Goal: Task Accomplishment & Management: Manage account settings

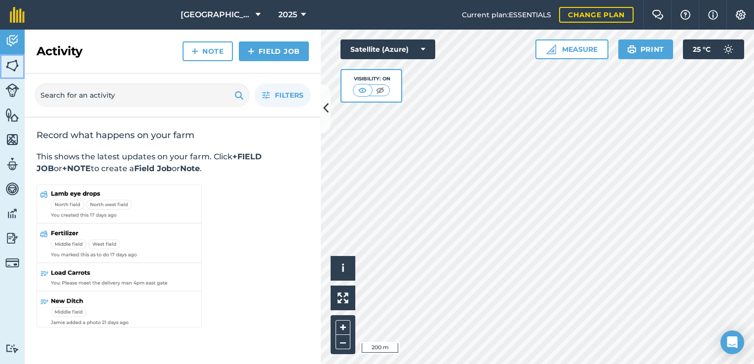
click at [15, 68] on img at bounding box center [12, 65] width 14 height 15
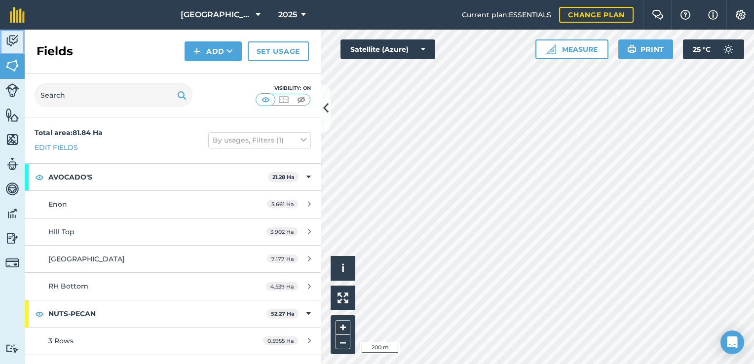
click at [14, 41] on img at bounding box center [12, 41] width 14 height 15
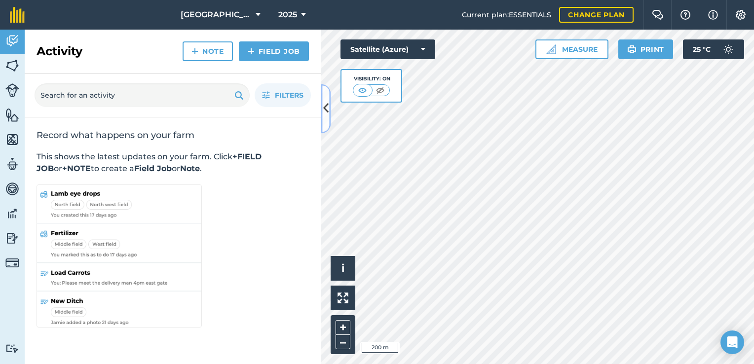
click at [326, 108] on icon at bounding box center [325, 108] width 5 height 17
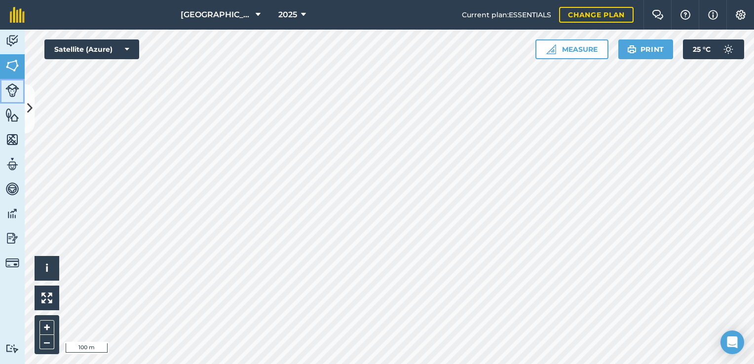
click at [12, 91] on img at bounding box center [12, 90] width 14 height 14
click at [11, 66] on img at bounding box center [12, 65] width 14 height 15
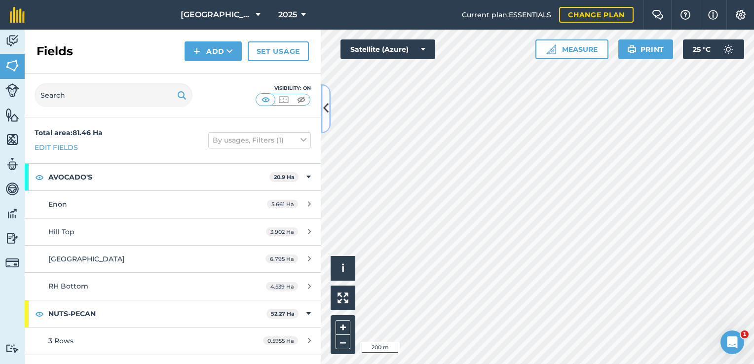
click at [328, 109] on icon at bounding box center [325, 108] width 5 height 17
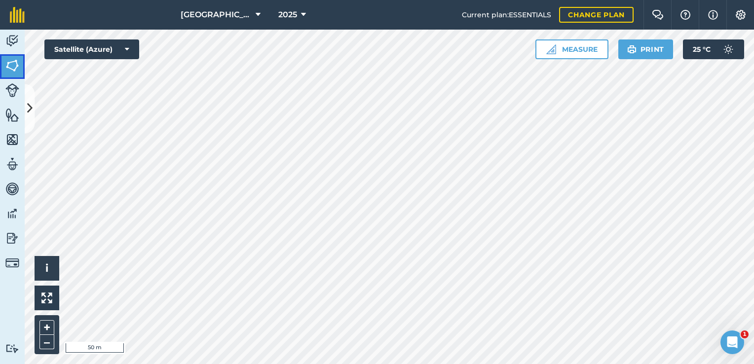
click at [13, 62] on img at bounding box center [12, 65] width 14 height 15
click at [32, 108] on icon at bounding box center [29, 108] width 5 height 17
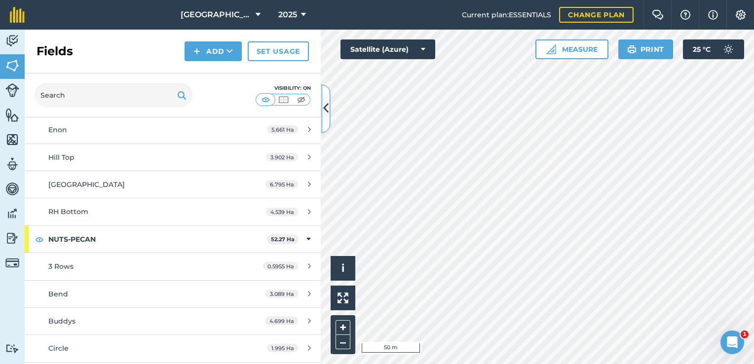
scroll to position [73, 0]
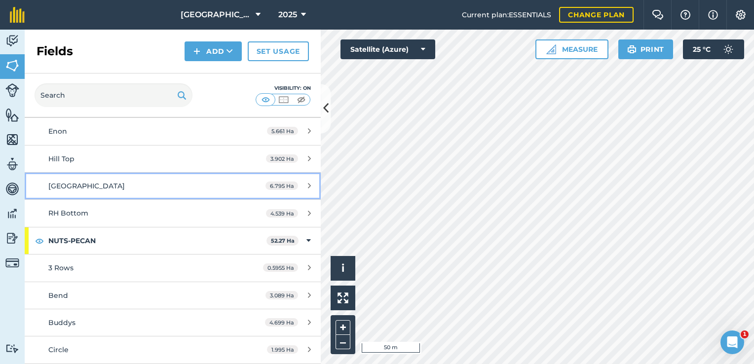
click at [308, 184] on icon at bounding box center [309, 185] width 3 height 7
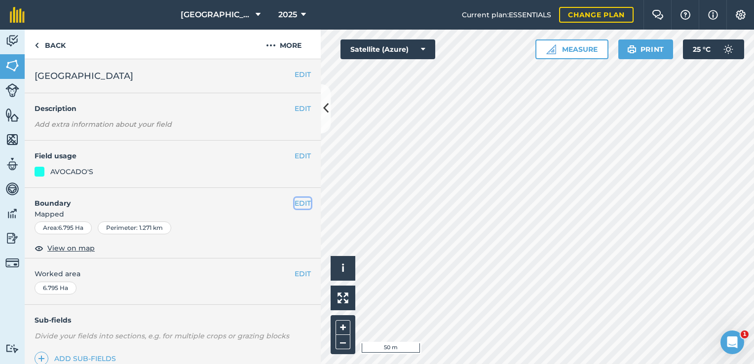
click at [294, 202] on button "EDIT" at bounding box center [302, 203] width 16 height 11
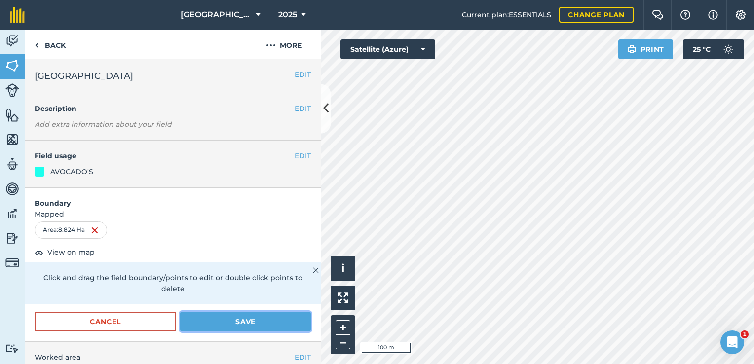
click at [256, 322] on button "Save" at bounding box center [245, 322] width 131 height 20
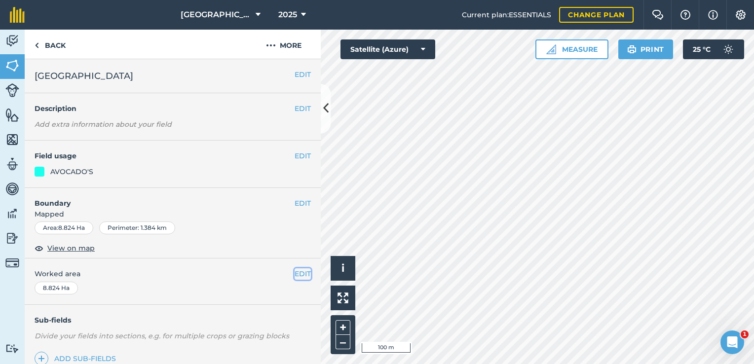
click at [294, 271] on button "EDIT" at bounding box center [302, 273] width 16 height 11
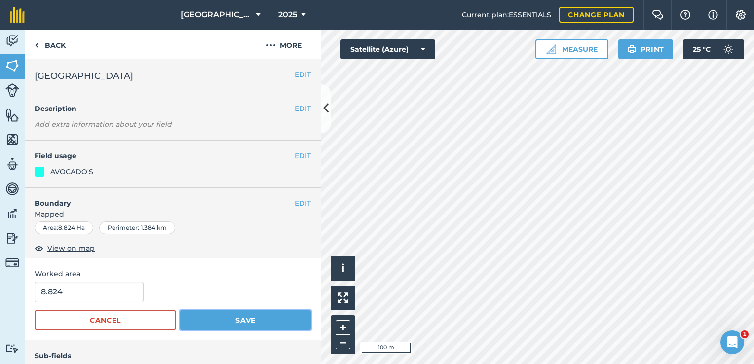
click at [199, 325] on button "Save" at bounding box center [245, 320] width 131 height 20
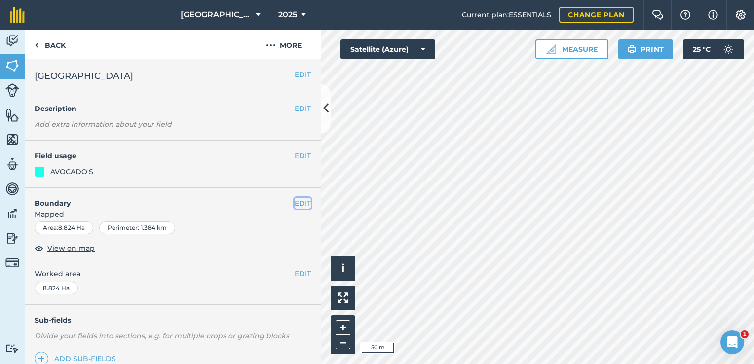
click at [297, 204] on button "EDIT" at bounding box center [302, 203] width 16 height 11
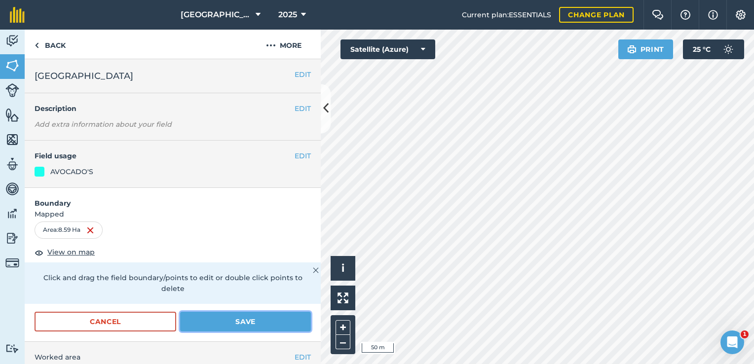
click at [235, 316] on button "Save" at bounding box center [245, 322] width 131 height 20
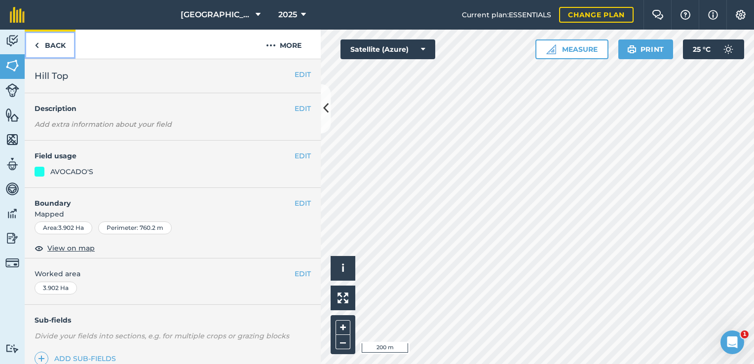
click at [40, 44] on link "Back" at bounding box center [50, 44] width 51 height 29
click at [51, 48] on link "Back" at bounding box center [50, 44] width 51 height 29
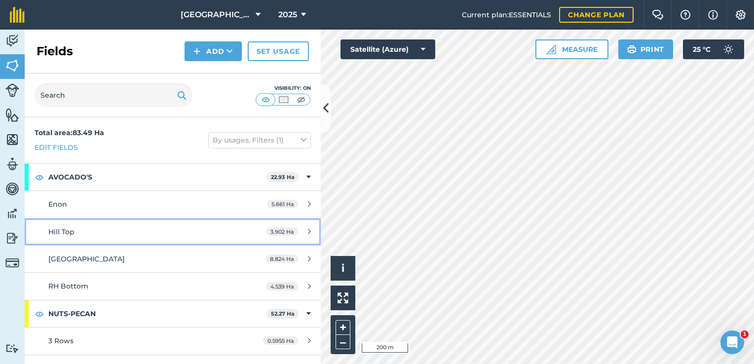
click at [308, 232] on icon at bounding box center [309, 231] width 3 height 7
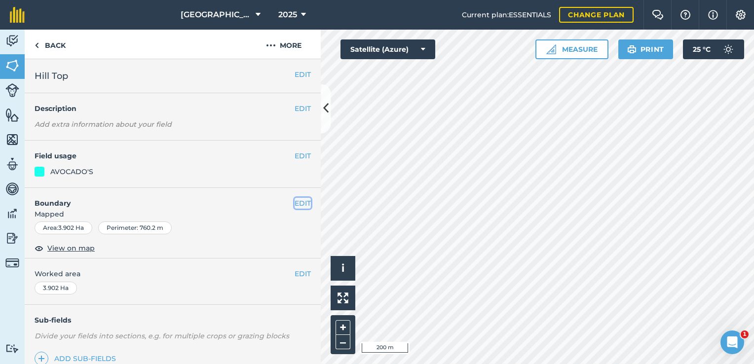
click at [294, 205] on button "EDIT" at bounding box center [302, 203] width 16 height 11
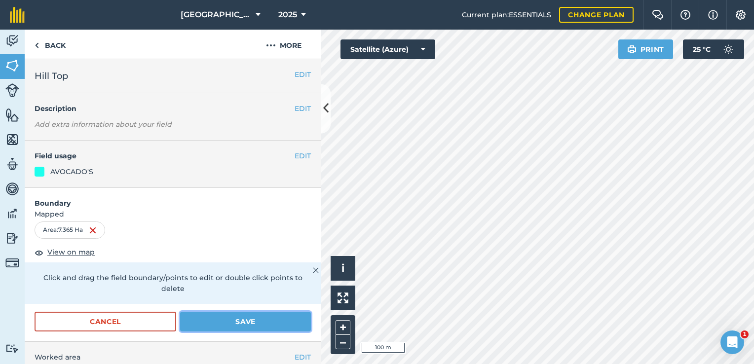
click at [262, 323] on button "Save" at bounding box center [245, 322] width 131 height 20
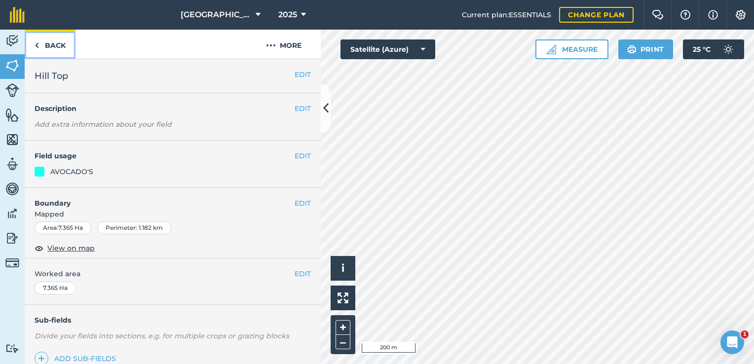
click at [43, 44] on link "Back" at bounding box center [50, 44] width 51 height 29
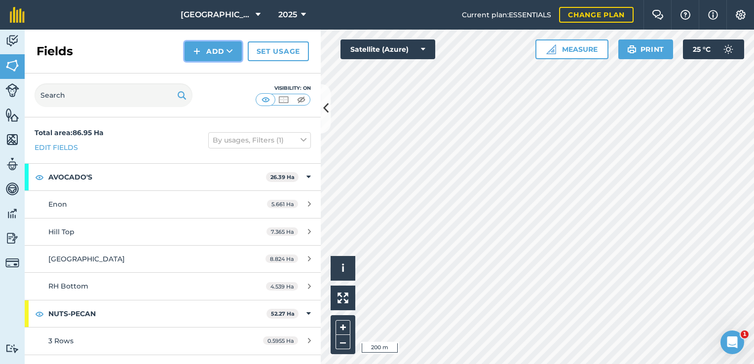
drag, startPoint x: 214, startPoint y: 47, endPoint x: 223, endPoint y: 61, distance: 16.7
click at [214, 48] on button "Add" at bounding box center [212, 51] width 57 height 20
click at [222, 54] on button "Add" at bounding box center [212, 51] width 57 height 20
click at [219, 74] on link "Draw" at bounding box center [213, 74] width 54 height 22
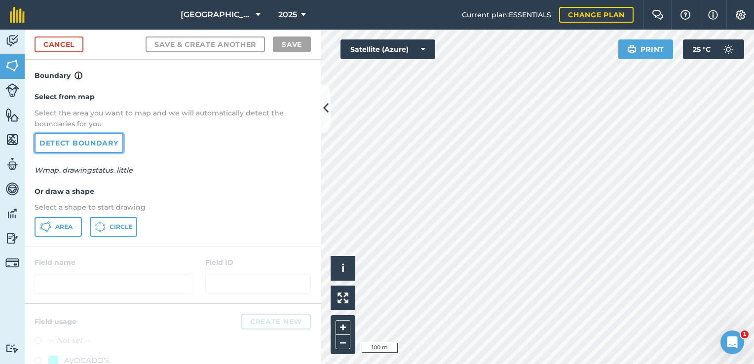
click at [95, 143] on link "Detect boundary" at bounding box center [79, 143] width 89 height 20
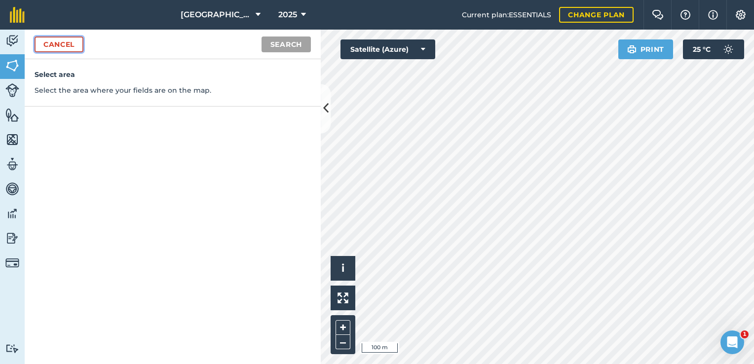
click at [69, 42] on link "Cancel" at bounding box center [59, 44] width 49 height 16
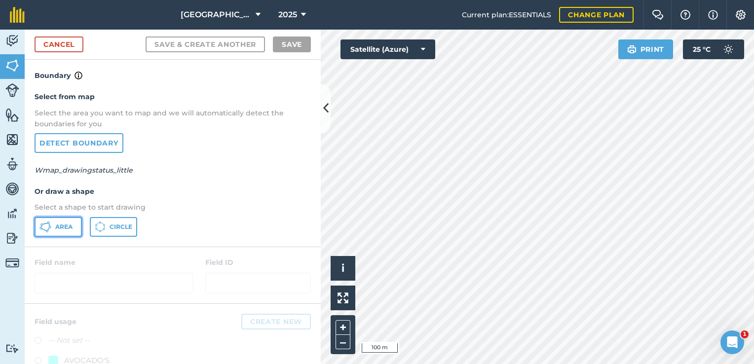
click at [68, 223] on span "Area" at bounding box center [63, 227] width 17 height 8
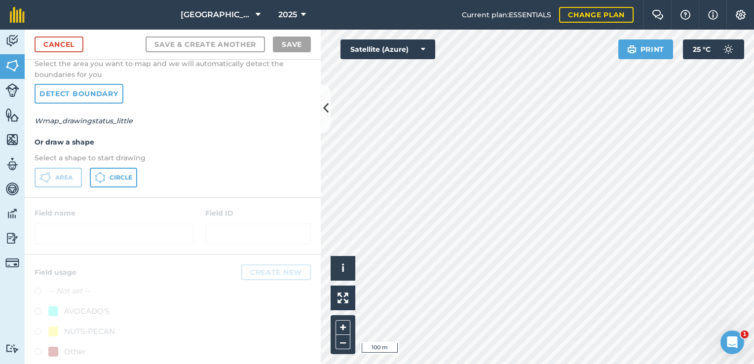
click at [64, 230] on div at bounding box center [173, 226] width 296 height 56
click at [58, 233] on div at bounding box center [173, 226] width 296 height 56
click at [50, 178] on icon at bounding box center [45, 178] width 12 height 12
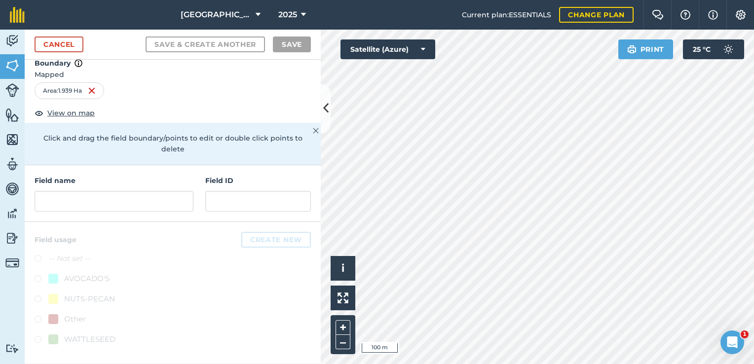
scroll to position [0, 0]
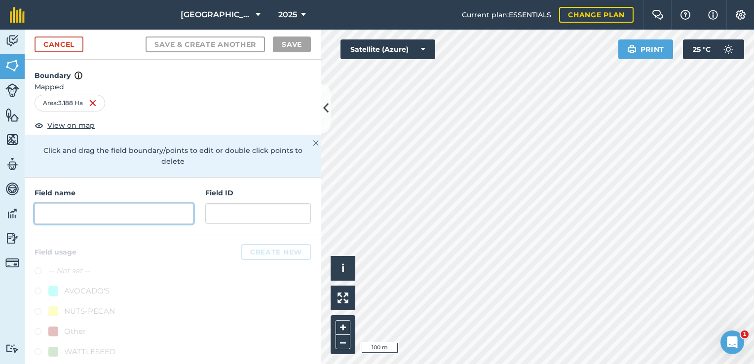
click at [76, 206] on input "text" at bounding box center [114, 213] width 159 height 21
drag, startPoint x: 320, startPoint y: 163, endPoint x: 242, endPoint y: 264, distance: 127.7
click at [242, 264] on div at bounding box center [173, 305] width 296 height 142
click at [71, 203] on input "text" at bounding box center [114, 213] width 159 height 21
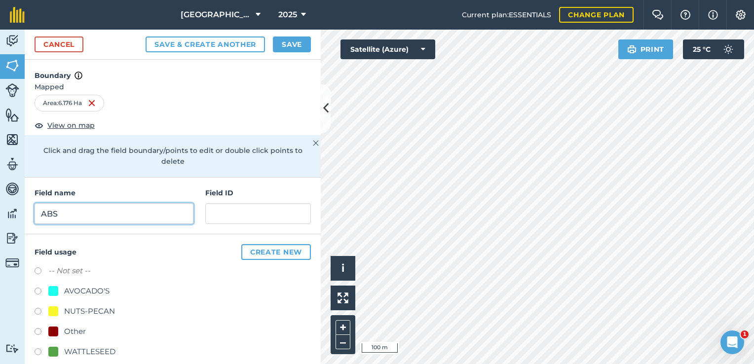
type input "ABS"
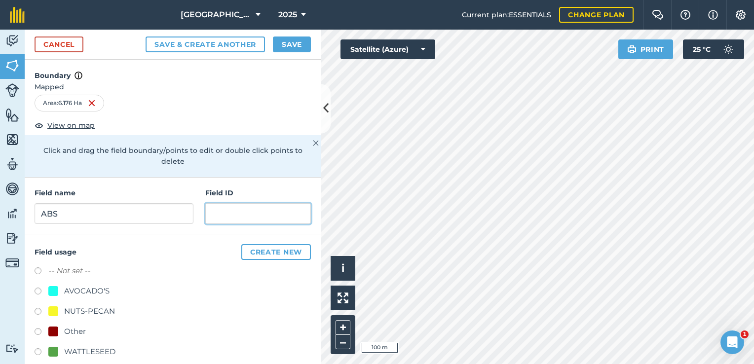
click at [222, 206] on input "text" at bounding box center [258, 213] width 106 height 21
click at [284, 42] on button "Save" at bounding box center [292, 44] width 38 height 16
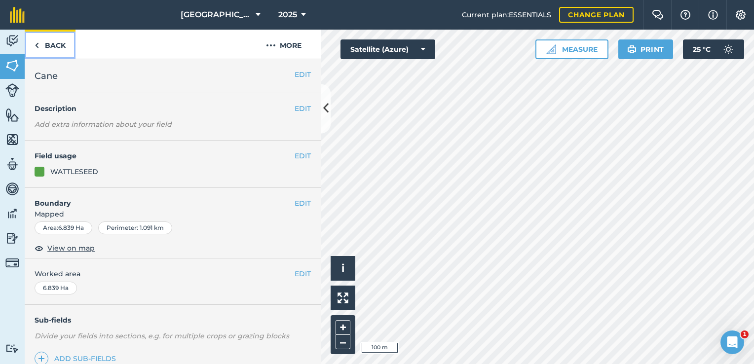
click at [36, 46] on img at bounding box center [37, 45] width 4 height 12
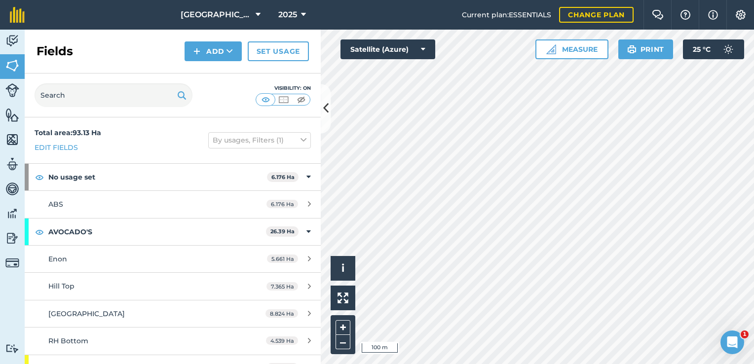
scroll to position [49, 0]
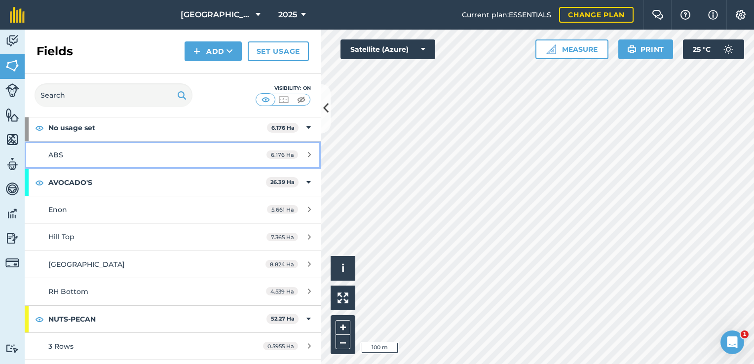
click at [308, 155] on icon at bounding box center [309, 154] width 3 height 7
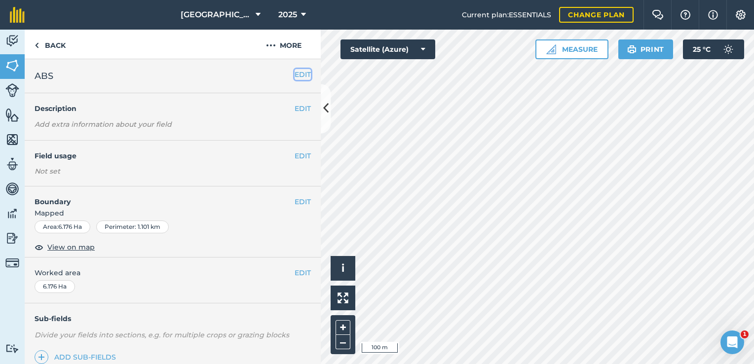
click at [294, 74] on button "EDIT" at bounding box center [302, 74] width 16 height 11
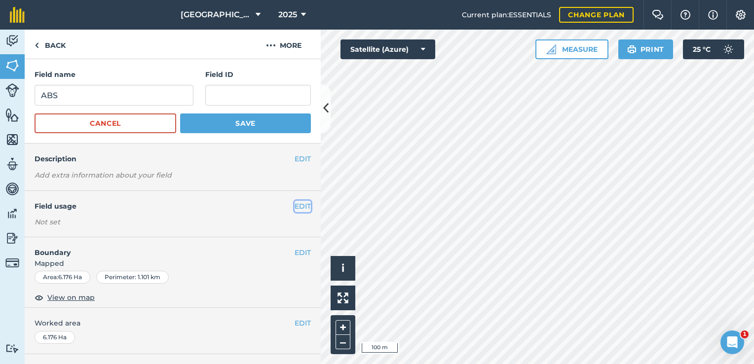
click at [301, 202] on button "EDIT" at bounding box center [302, 206] width 16 height 11
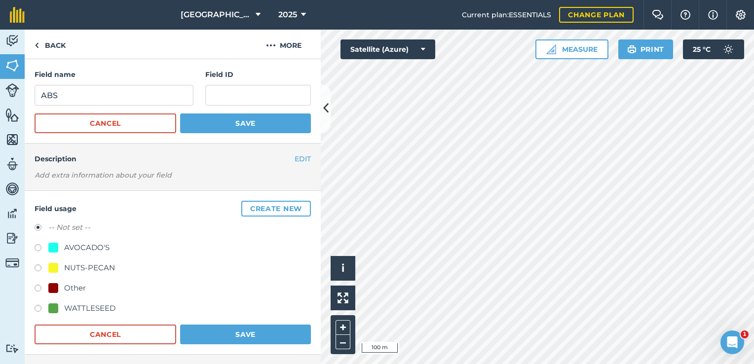
click at [37, 309] on label at bounding box center [42, 310] width 14 height 10
radio input "true"
radio input "false"
click at [201, 332] on button "Save" at bounding box center [245, 335] width 131 height 20
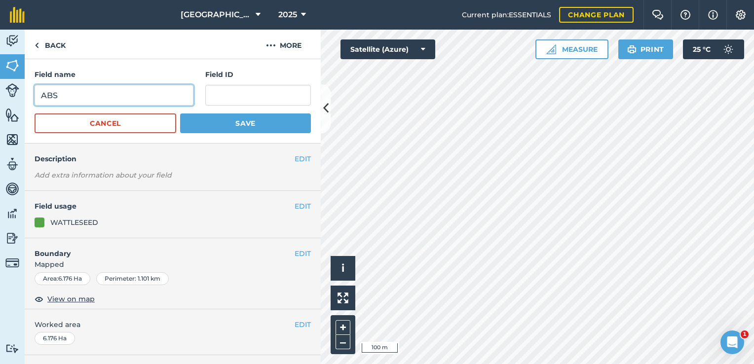
drag, startPoint x: 63, startPoint y: 88, endPoint x: 33, endPoint y: 87, distance: 30.1
click at [33, 87] on div "Field name ABS Field ID Cancel Save" at bounding box center [173, 101] width 296 height 84
type input "C"
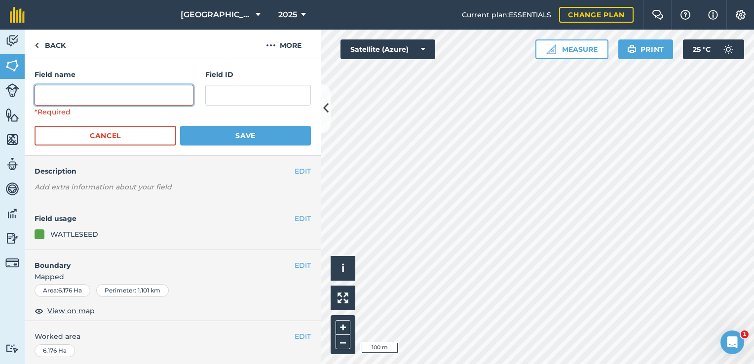
type input "C"
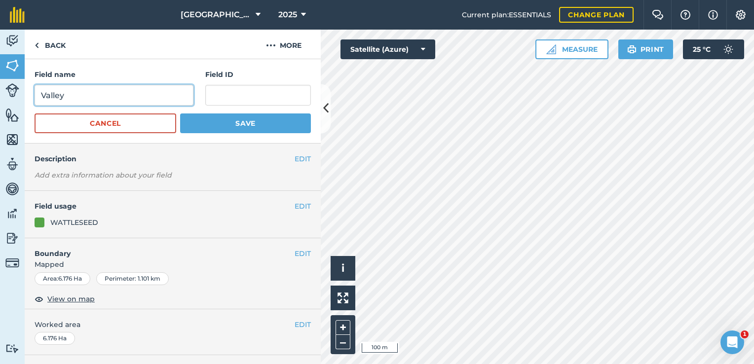
type input "Valley"
click at [180, 113] on button "Save" at bounding box center [245, 123] width 131 height 20
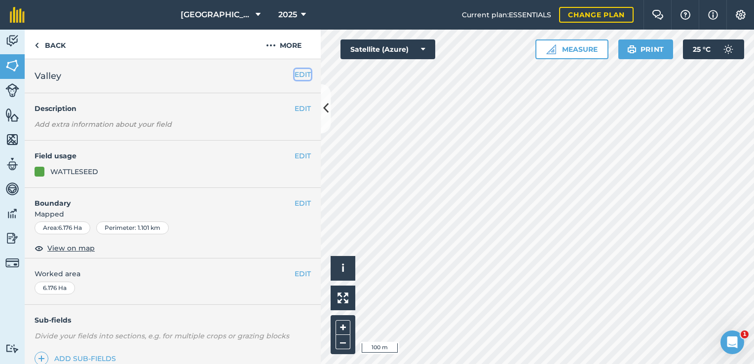
click at [296, 76] on button "EDIT" at bounding box center [302, 74] width 16 height 11
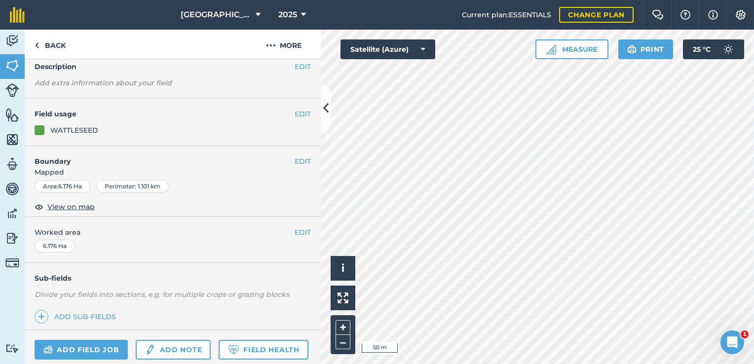
scroll to position [99, 0]
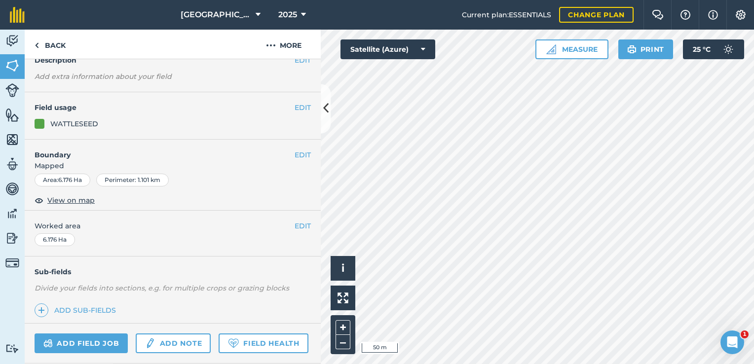
click at [288, 144] on div "EDIT Boundary Mapped Area : 6.176 Ha Perimeter : 1.101 km View on map" at bounding box center [173, 175] width 296 height 71
click at [294, 153] on button "EDIT" at bounding box center [302, 154] width 16 height 11
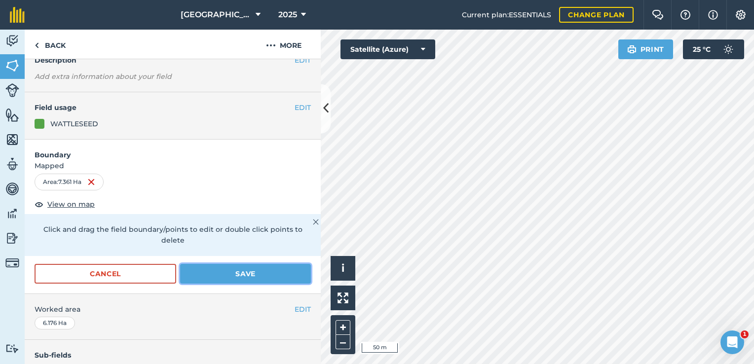
click at [279, 275] on button "Save" at bounding box center [245, 274] width 131 height 20
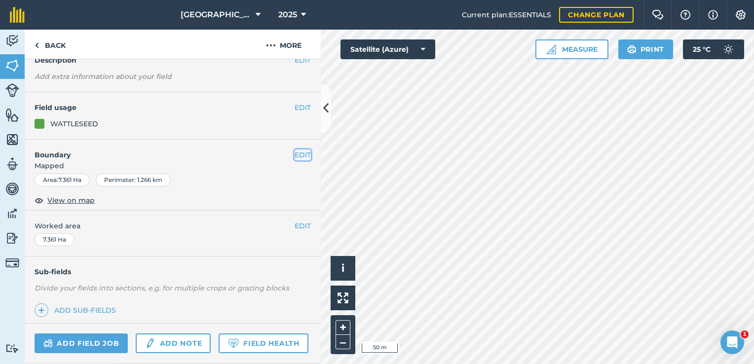
click at [300, 155] on button "EDIT" at bounding box center [302, 154] width 16 height 11
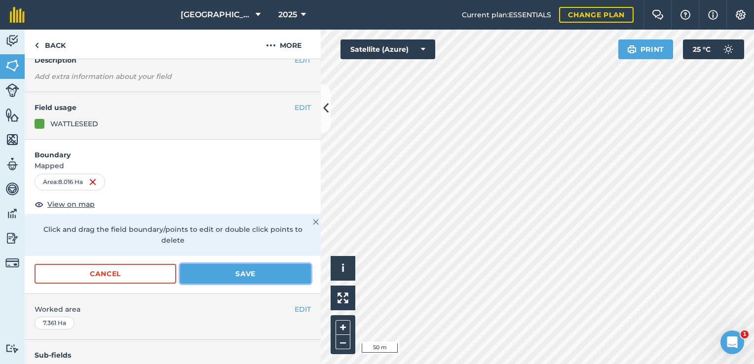
click at [256, 277] on button "Save" at bounding box center [245, 274] width 131 height 20
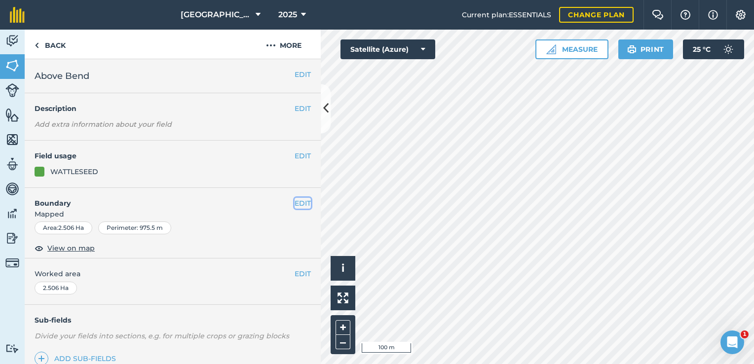
click at [297, 201] on button "EDIT" at bounding box center [302, 203] width 16 height 11
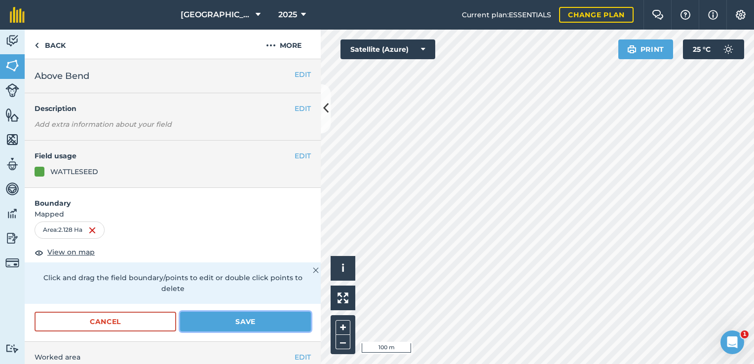
click at [281, 321] on button "Save" at bounding box center [245, 322] width 131 height 20
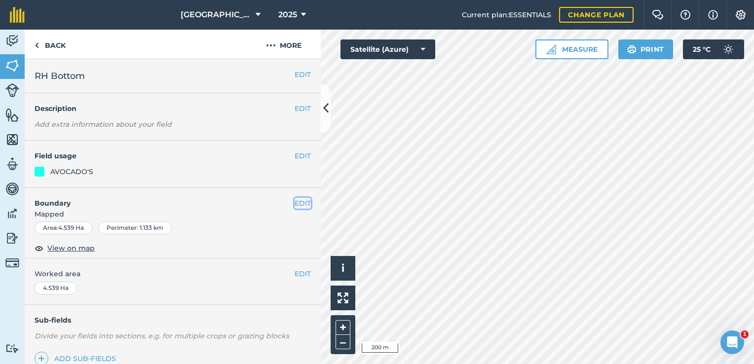
click at [300, 204] on button "EDIT" at bounding box center [302, 203] width 16 height 11
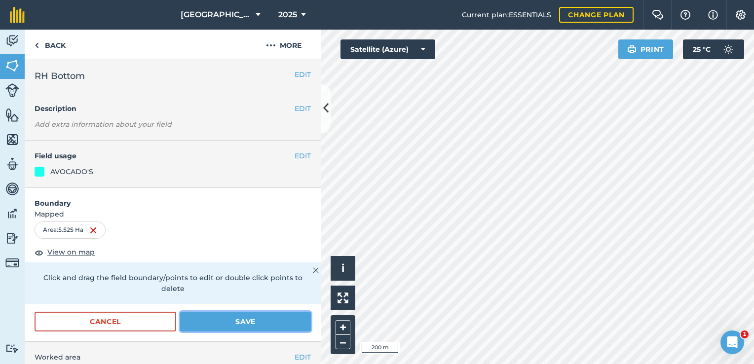
click at [253, 323] on button "Save" at bounding box center [245, 322] width 131 height 20
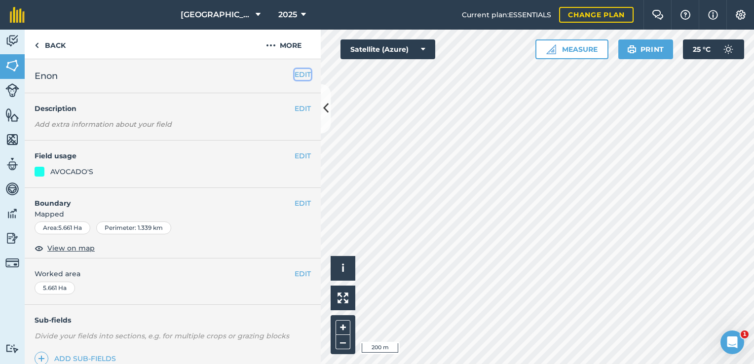
click at [294, 73] on button "EDIT" at bounding box center [302, 74] width 16 height 11
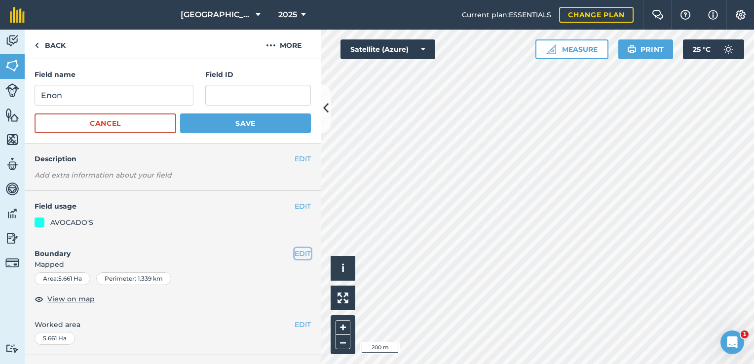
click at [298, 253] on button "EDIT" at bounding box center [302, 253] width 16 height 11
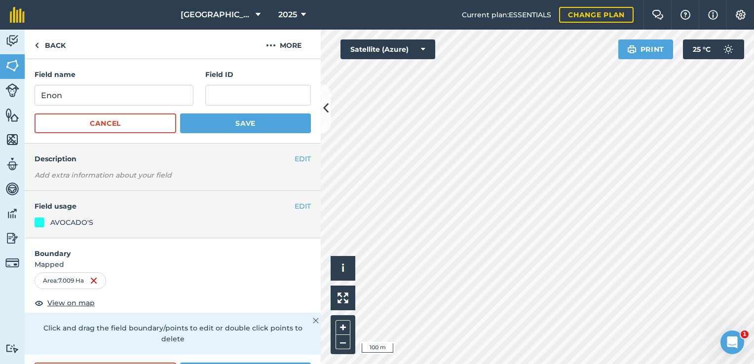
click at [257, 112] on form "Field name Enon Field ID Cancel Save" at bounding box center [173, 101] width 276 height 64
click at [257, 122] on button "Save" at bounding box center [245, 123] width 131 height 20
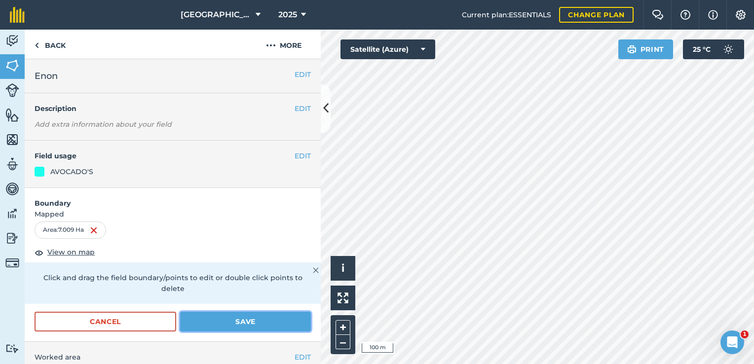
click at [262, 324] on button "Save" at bounding box center [245, 322] width 131 height 20
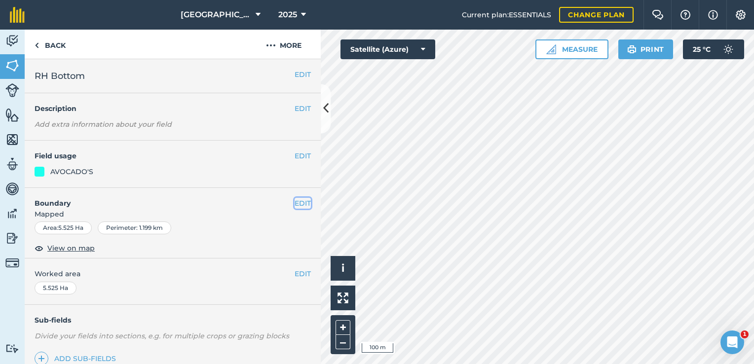
click at [296, 202] on button "EDIT" at bounding box center [302, 203] width 16 height 11
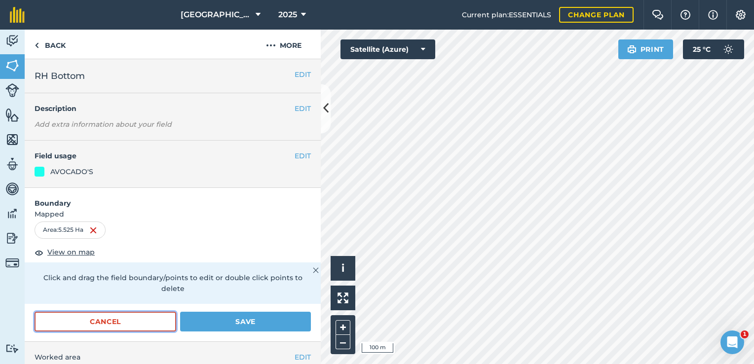
click at [146, 324] on button "Cancel" at bounding box center [106, 322] width 142 height 20
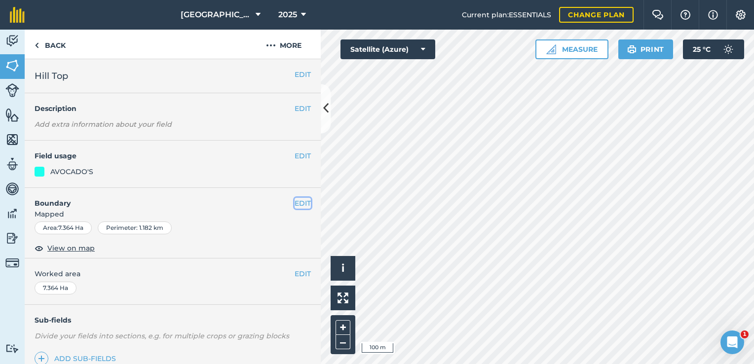
click at [296, 203] on button "EDIT" at bounding box center [302, 203] width 16 height 11
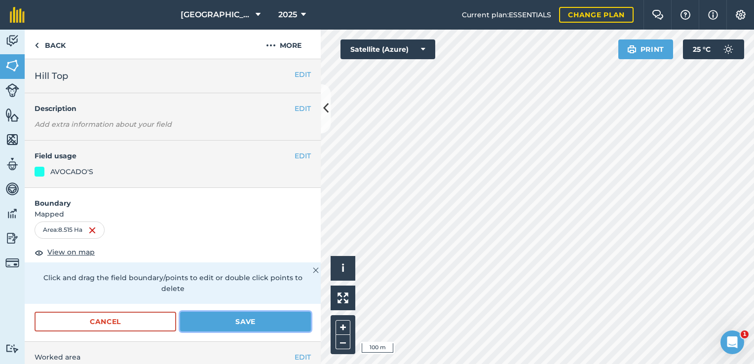
click at [269, 325] on button "Save" at bounding box center [245, 322] width 131 height 20
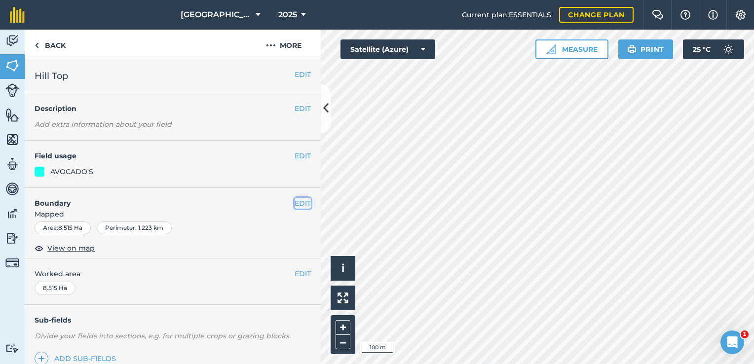
click at [294, 202] on button "EDIT" at bounding box center [302, 203] width 16 height 11
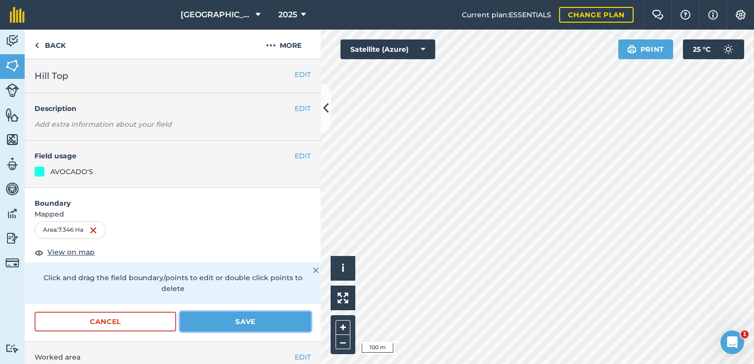
click at [242, 319] on button "Save" at bounding box center [245, 322] width 131 height 20
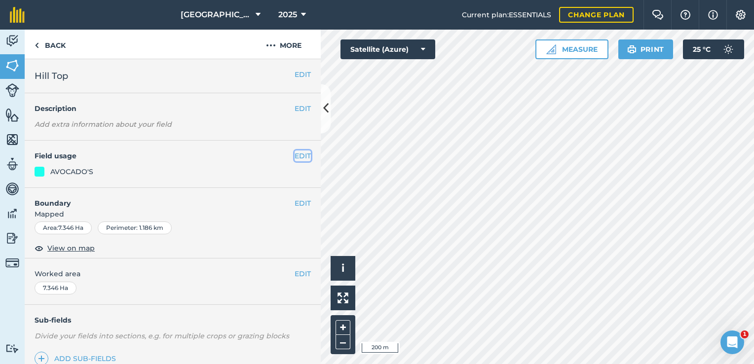
click at [298, 155] on button "EDIT" at bounding box center [302, 155] width 16 height 11
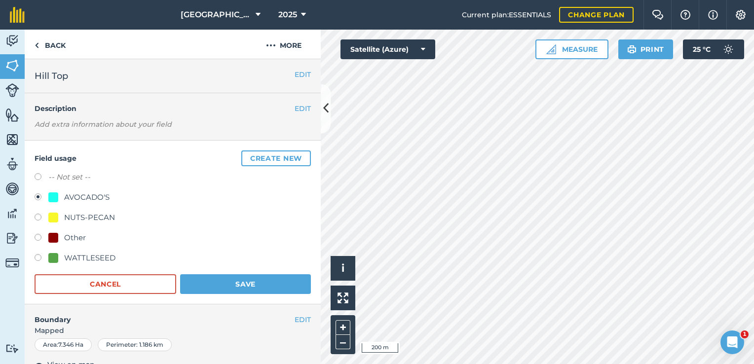
click at [49, 258] on div at bounding box center [53, 258] width 10 height 10
radio input "true"
radio input "false"
click at [220, 283] on button "Save" at bounding box center [245, 284] width 131 height 20
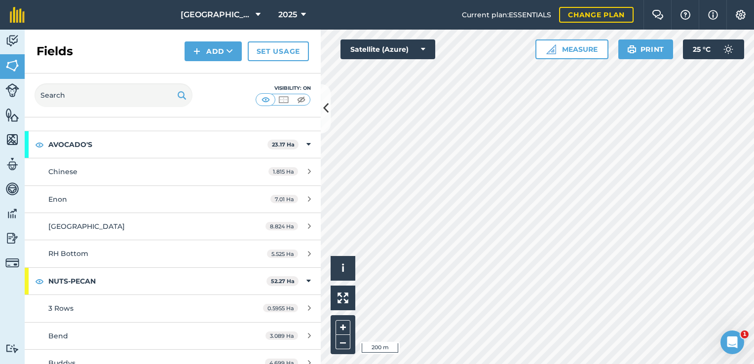
scroll to position [49, 0]
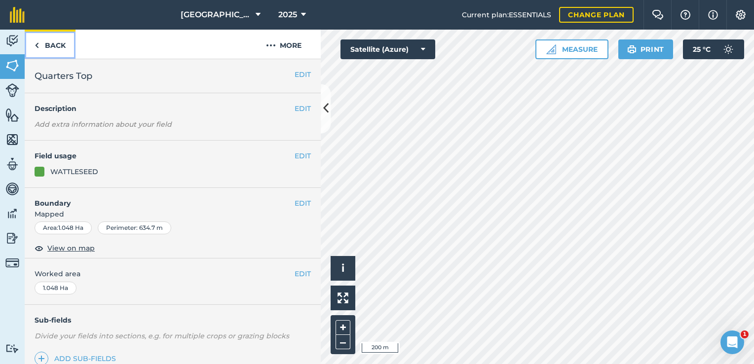
click at [51, 46] on link "Back" at bounding box center [50, 44] width 51 height 29
click at [45, 49] on link "Back" at bounding box center [50, 44] width 51 height 29
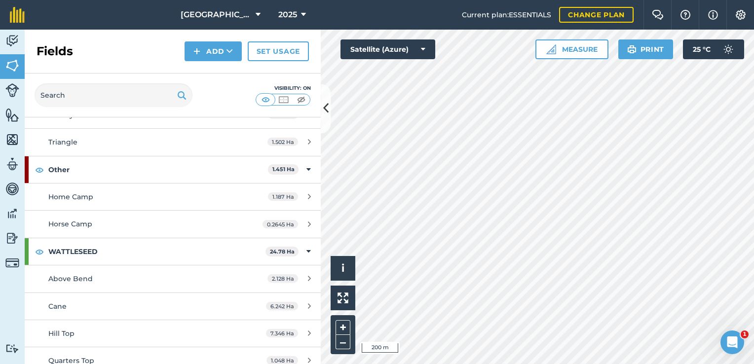
scroll to position [724, 0]
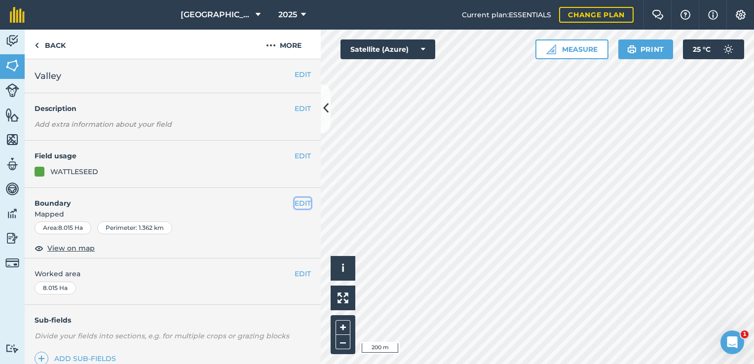
click at [297, 202] on button "EDIT" at bounding box center [302, 203] width 16 height 11
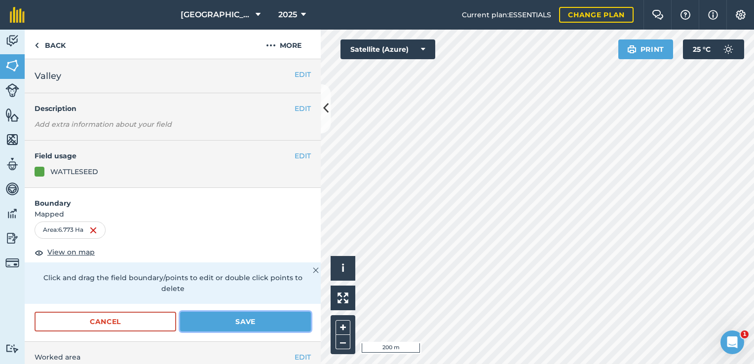
click at [271, 322] on button "Save" at bounding box center [245, 322] width 131 height 20
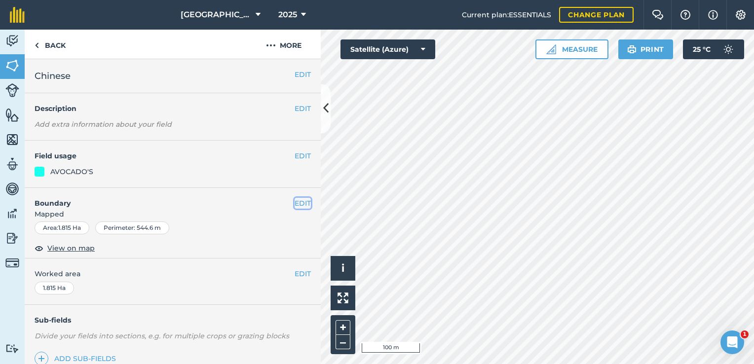
click at [298, 202] on button "EDIT" at bounding box center [302, 203] width 16 height 11
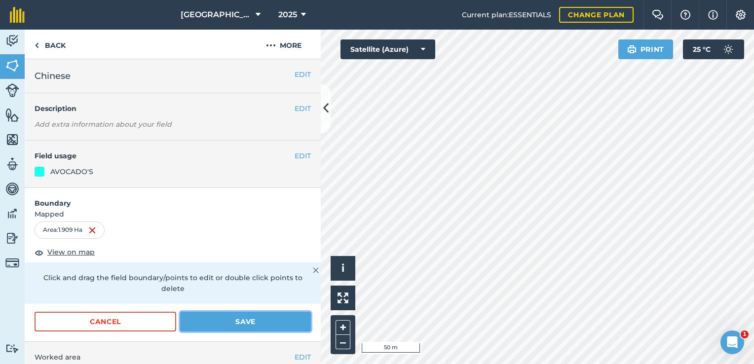
click at [277, 320] on button "Save" at bounding box center [245, 322] width 131 height 20
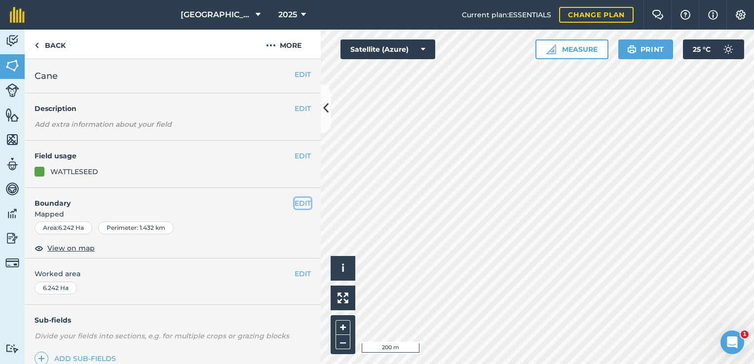
click at [298, 204] on button "EDIT" at bounding box center [302, 203] width 16 height 11
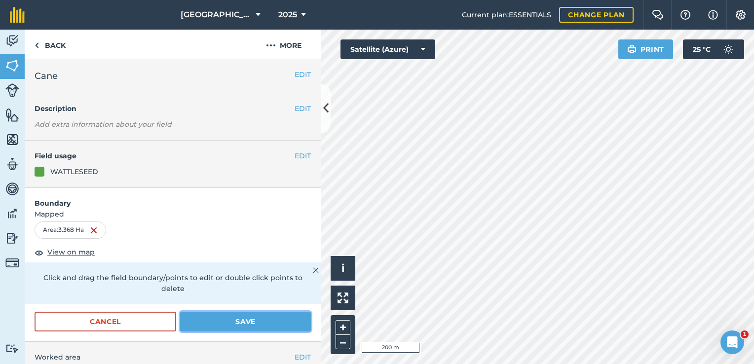
click at [259, 323] on button "Save" at bounding box center [245, 322] width 131 height 20
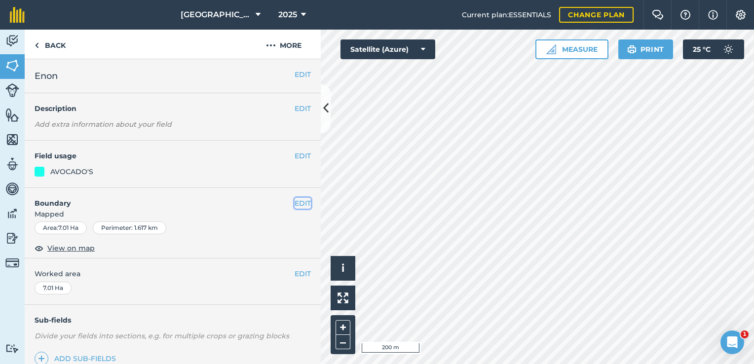
click at [294, 204] on button "EDIT" at bounding box center [302, 203] width 16 height 11
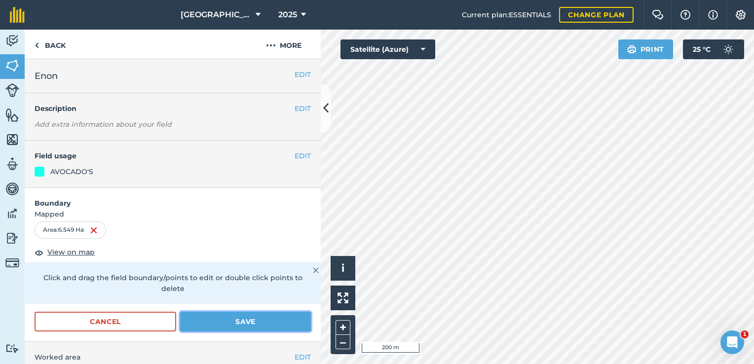
click at [277, 319] on button "Save" at bounding box center [245, 322] width 131 height 20
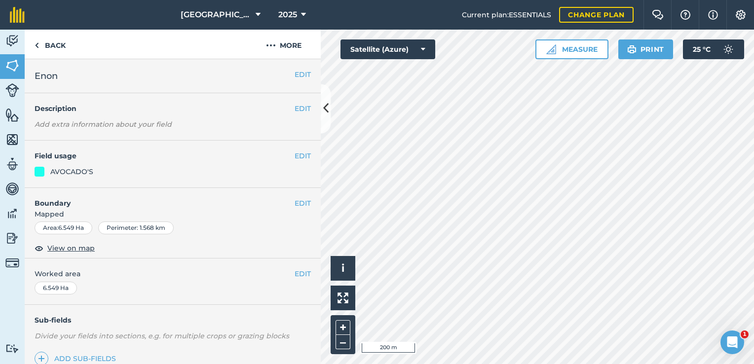
click at [511, 0] on html "Stone Ridge Farm 2025 Current plan : ESSENTIALS Change plan Farm Chat Help Info…" at bounding box center [377, 182] width 754 height 364
click at [36, 44] on img at bounding box center [37, 45] width 4 height 12
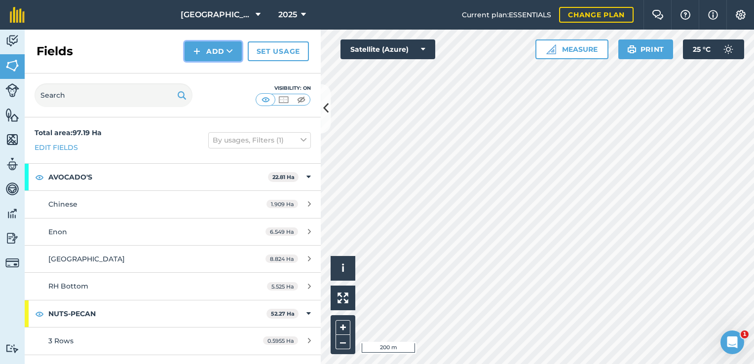
click at [218, 56] on button "Add" at bounding box center [212, 51] width 57 height 20
click at [219, 78] on link "Draw" at bounding box center [213, 74] width 54 height 22
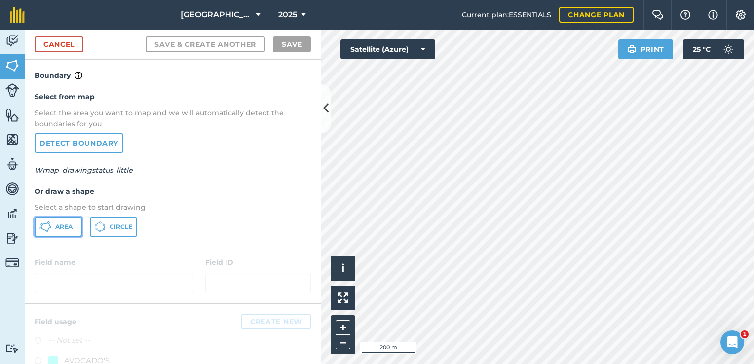
click at [62, 225] on span "Area" at bounding box center [63, 227] width 17 height 8
click at [69, 48] on link "Cancel" at bounding box center [59, 44] width 49 height 16
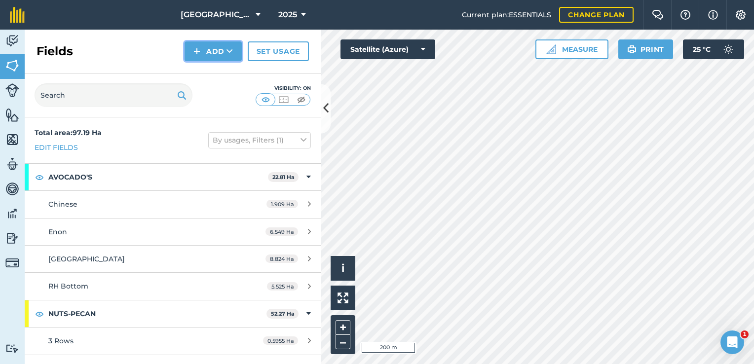
click at [234, 54] on button "Add" at bounding box center [212, 51] width 57 height 20
click at [224, 70] on link "Draw" at bounding box center [213, 74] width 54 height 22
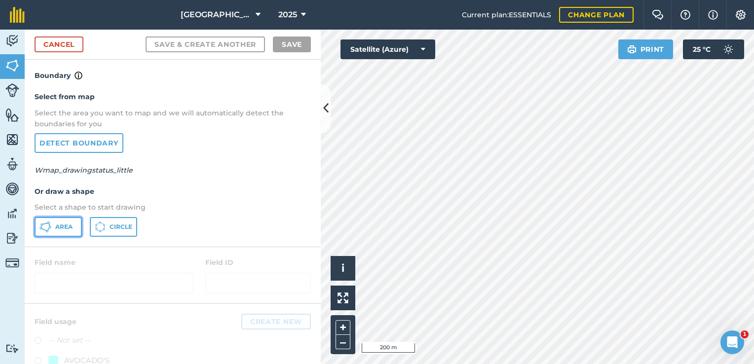
click at [56, 221] on button "Area" at bounding box center [58, 227] width 47 height 20
click at [59, 227] on span "Area" at bounding box center [63, 227] width 17 height 8
click at [60, 227] on span "Area" at bounding box center [63, 227] width 17 height 8
click at [51, 226] on button "Area" at bounding box center [58, 227] width 47 height 20
click at [54, 42] on link "Cancel" at bounding box center [59, 44] width 49 height 16
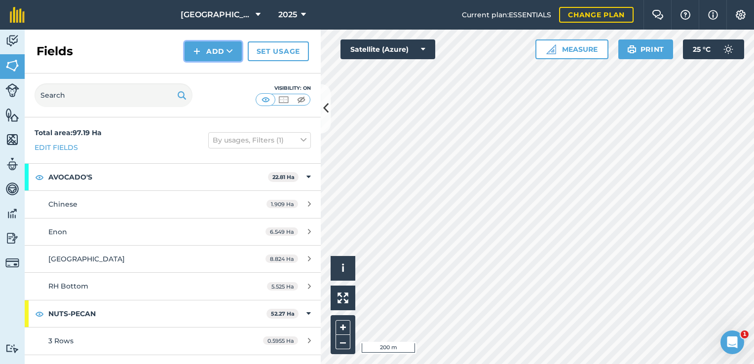
click at [206, 52] on button "Add" at bounding box center [212, 51] width 57 height 20
click at [215, 73] on link "Draw" at bounding box center [213, 74] width 54 height 22
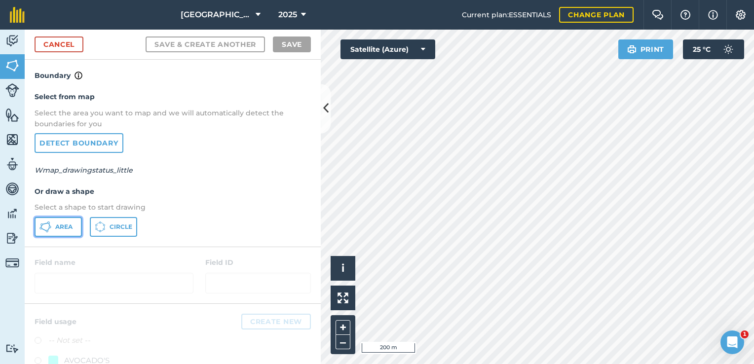
click at [55, 225] on span "Area" at bounding box center [63, 227] width 17 height 8
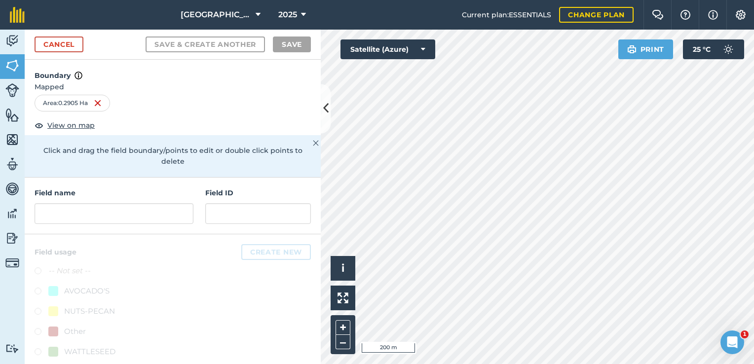
drag, startPoint x: 326, startPoint y: 129, endPoint x: 235, endPoint y: 289, distance: 183.5
click at [233, 287] on div at bounding box center [173, 305] width 296 height 142
click at [73, 205] on input "text" at bounding box center [114, 213] width 159 height 21
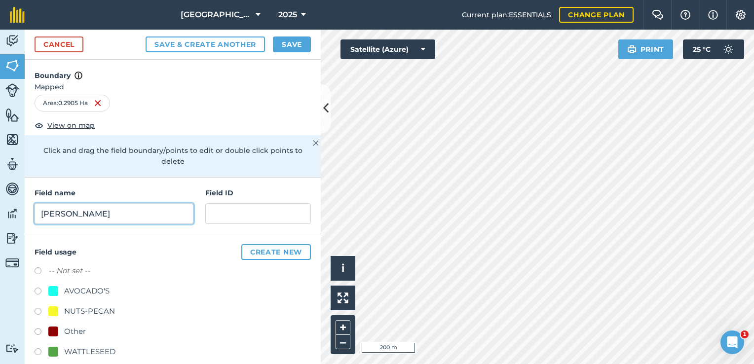
type input "[PERSON_NAME]"
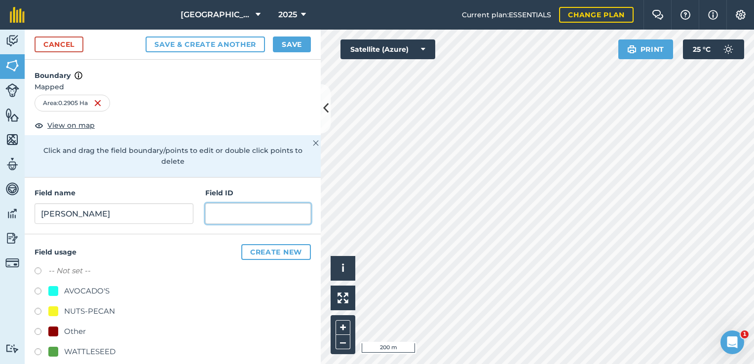
click at [230, 203] on input "text" at bounding box center [258, 213] width 106 height 21
click at [267, 244] on button "Create new" at bounding box center [276, 252] width 70 height 16
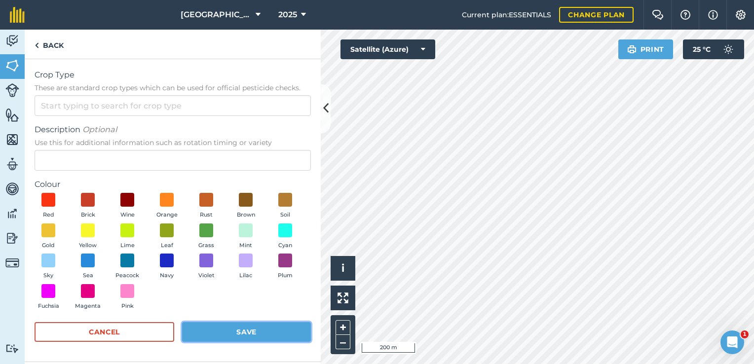
click at [219, 330] on button "Save" at bounding box center [246, 332] width 129 height 20
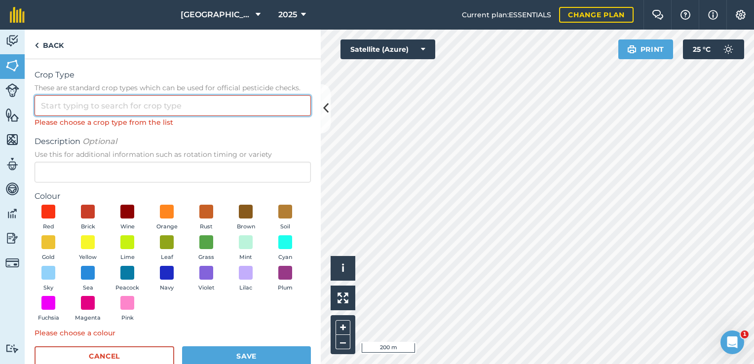
click at [63, 109] on input "Crop Type These are standard crop types which can be used for official pesticid…" at bounding box center [173, 105] width 276 height 21
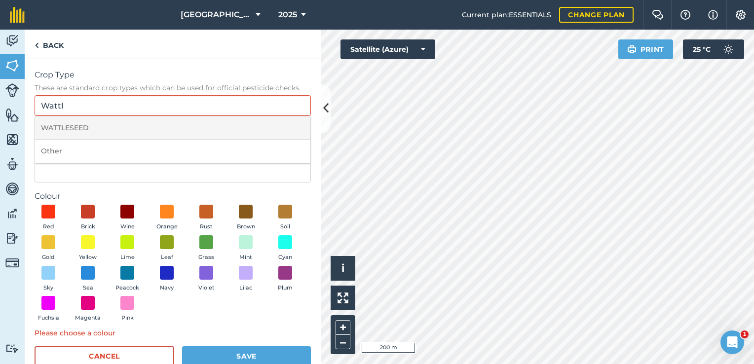
click at [60, 127] on li "WATTLESEED" at bounding box center [172, 127] width 275 height 23
type input "WATTLESEED"
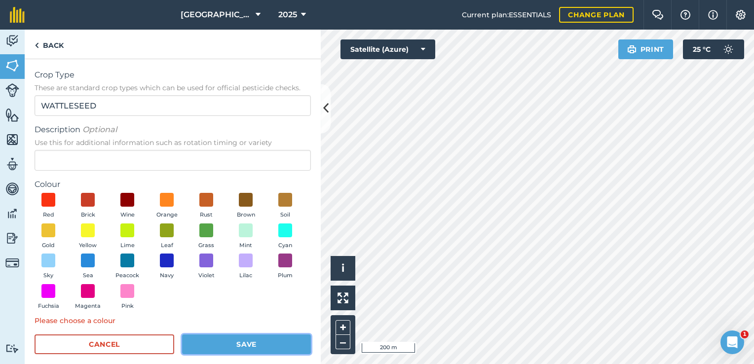
click at [219, 342] on button "Save" at bounding box center [246, 344] width 129 height 20
click at [49, 42] on link "Back" at bounding box center [49, 44] width 49 height 29
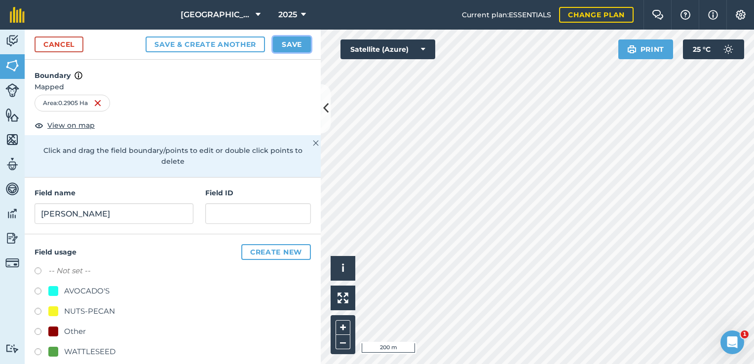
click at [278, 44] on button "Save" at bounding box center [292, 44] width 38 height 16
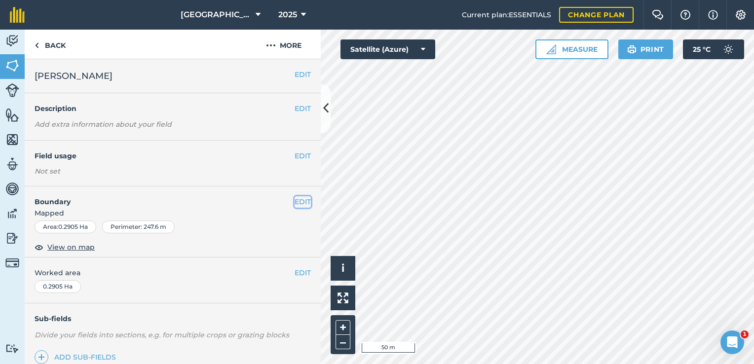
click at [294, 201] on button "EDIT" at bounding box center [302, 201] width 16 height 11
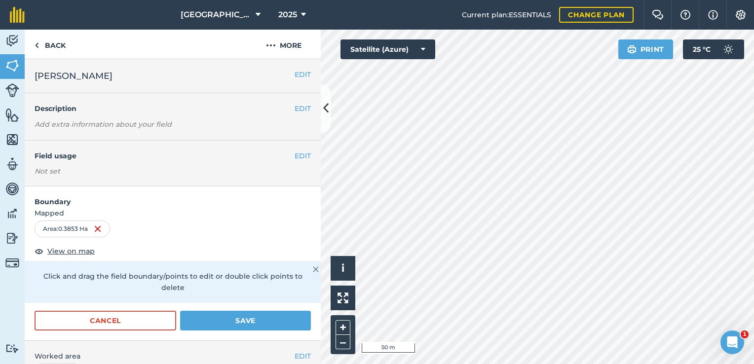
click at [306, 124] on div "Activity Fields Livestock Features Maps Team Vehicles Data Reporting Billing Tu…" at bounding box center [377, 197] width 754 height 334
click at [280, 314] on button "Save" at bounding box center [245, 321] width 131 height 20
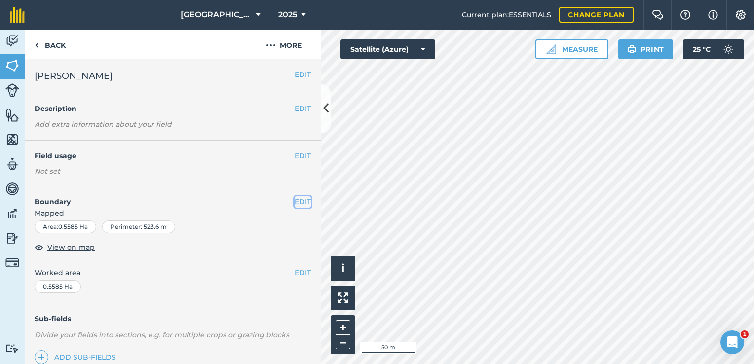
click at [297, 202] on button "EDIT" at bounding box center [302, 201] width 16 height 11
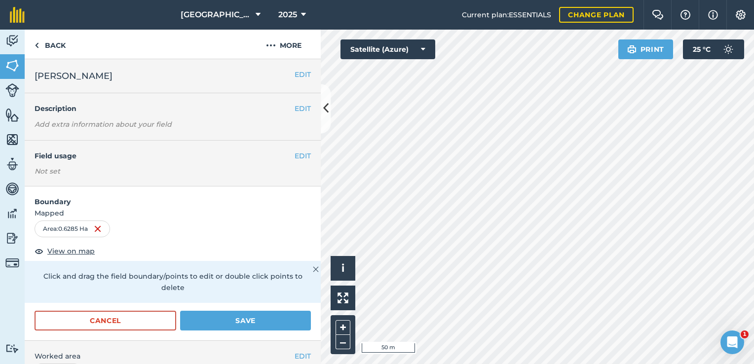
click at [318, 159] on div "Activity Fields Livestock Features Maps Team Vehicles Data Reporting Billing Tu…" at bounding box center [377, 197] width 754 height 334
click at [281, 323] on button "Save" at bounding box center [245, 321] width 131 height 20
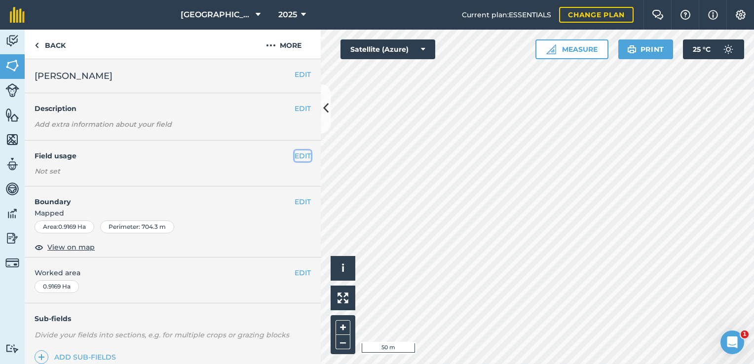
click at [296, 157] on button "EDIT" at bounding box center [302, 155] width 16 height 11
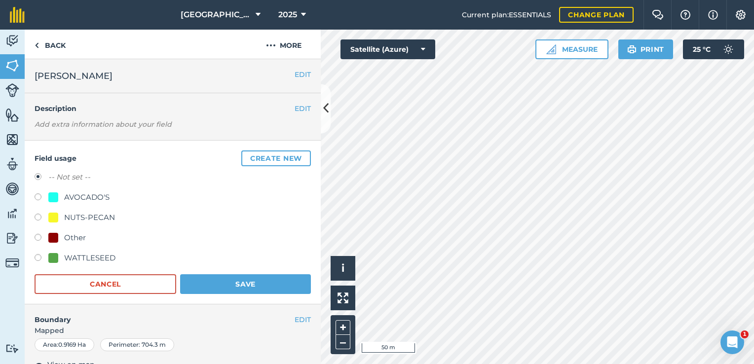
click at [71, 255] on div "WATTLESEED" at bounding box center [89, 258] width 51 height 12
radio input "true"
radio input "false"
click at [199, 285] on button "Save" at bounding box center [245, 284] width 131 height 20
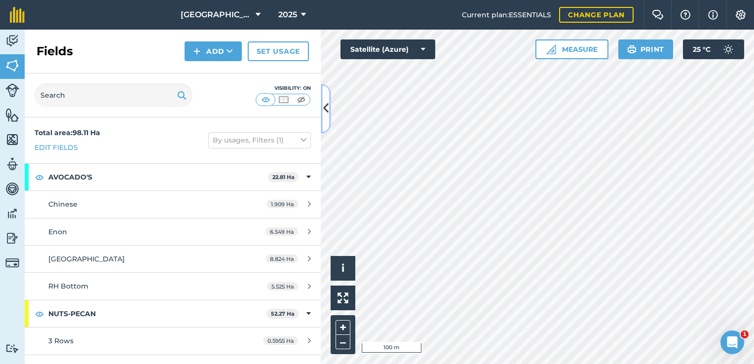
click at [328, 109] on icon at bounding box center [325, 108] width 5 height 17
click at [325, 109] on icon at bounding box center [325, 108] width 5 height 17
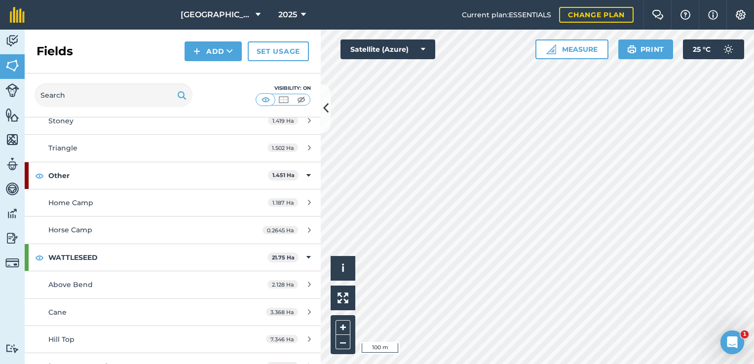
scroll to position [691, 0]
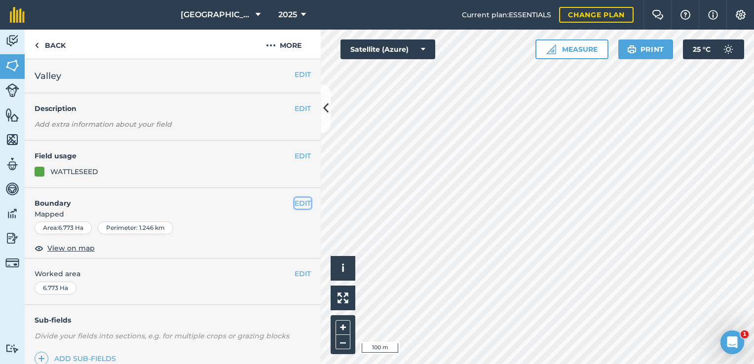
click at [296, 201] on button "EDIT" at bounding box center [302, 203] width 16 height 11
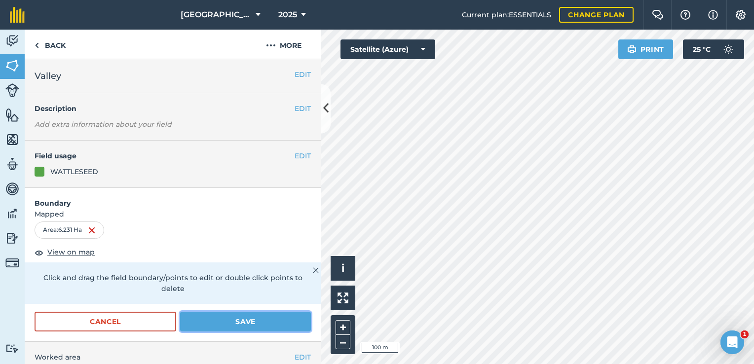
click at [259, 329] on button "Save" at bounding box center [245, 322] width 131 height 20
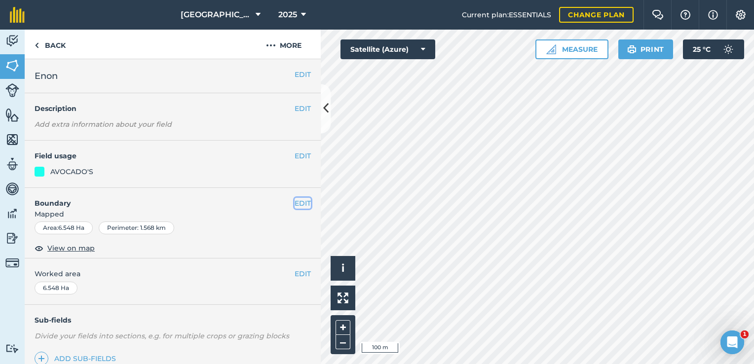
click at [294, 206] on button "EDIT" at bounding box center [302, 203] width 16 height 11
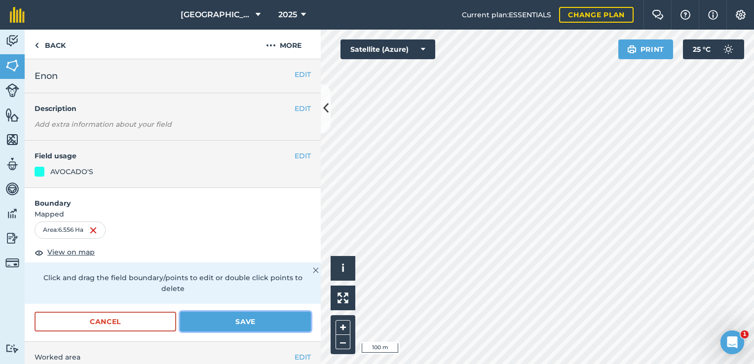
click at [261, 319] on button "Save" at bounding box center [245, 322] width 131 height 20
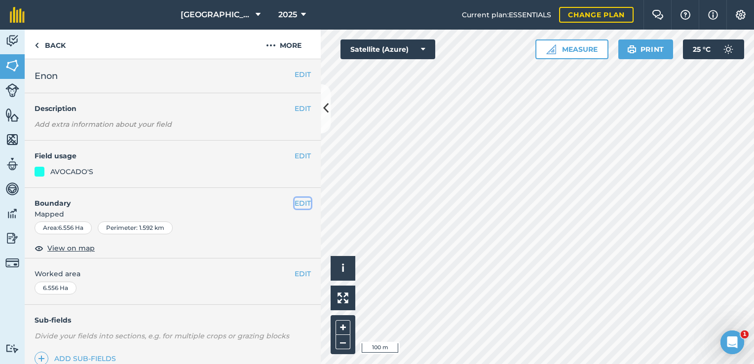
click at [301, 203] on button "EDIT" at bounding box center [302, 203] width 16 height 11
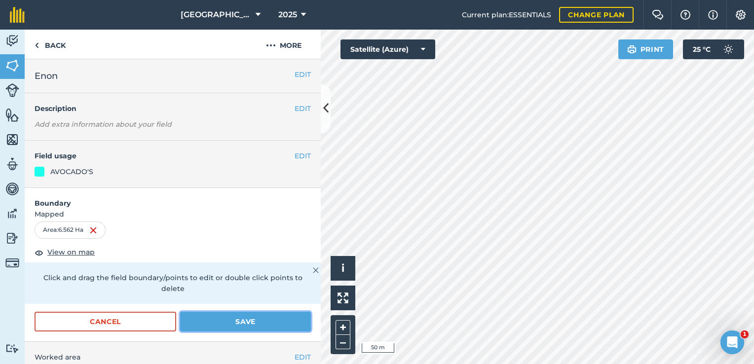
click at [264, 319] on button "Save" at bounding box center [245, 322] width 131 height 20
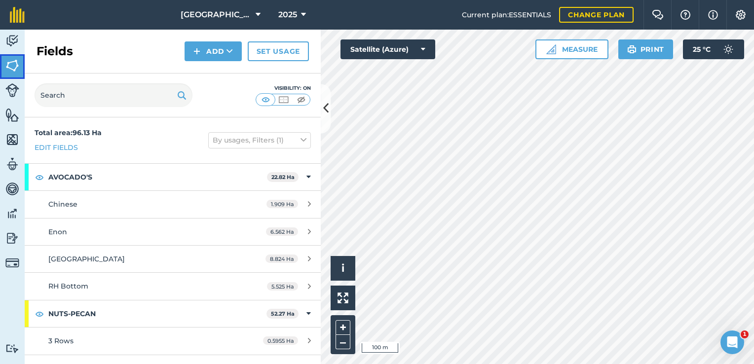
click at [12, 64] on img at bounding box center [12, 65] width 14 height 15
click at [11, 41] on img at bounding box center [12, 41] width 14 height 15
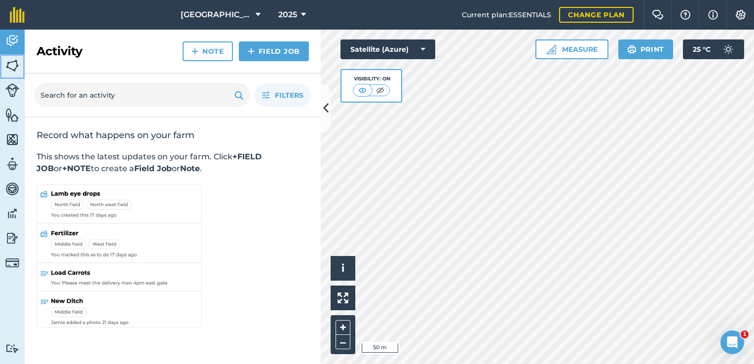
click at [17, 70] on img at bounding box center [12, 65] width 14 height 15
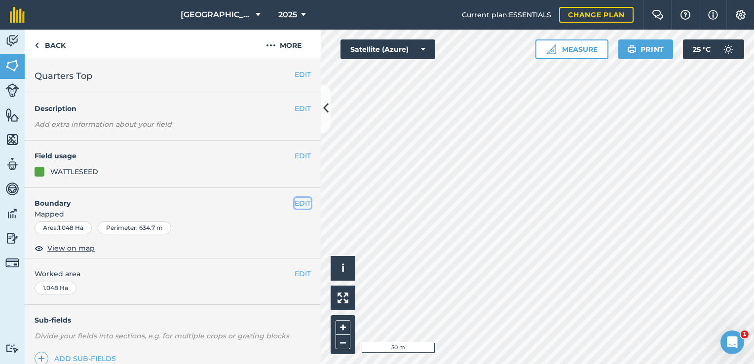
click at [295, 203] on button "EDIT" at bounding box center [302, 203] width 16 height 11
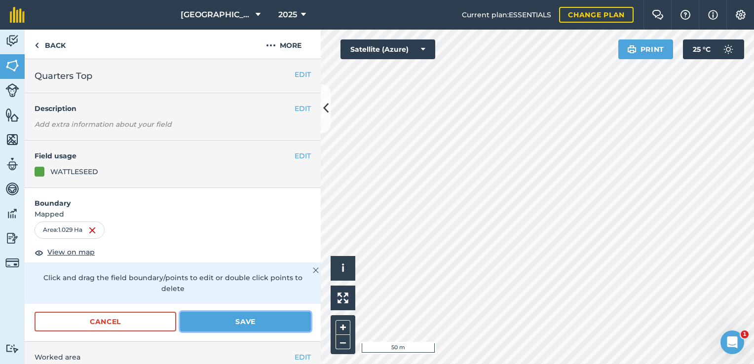
click at [287, 322] on button "Save" at bounding box center [245, 322] width 131 height 20
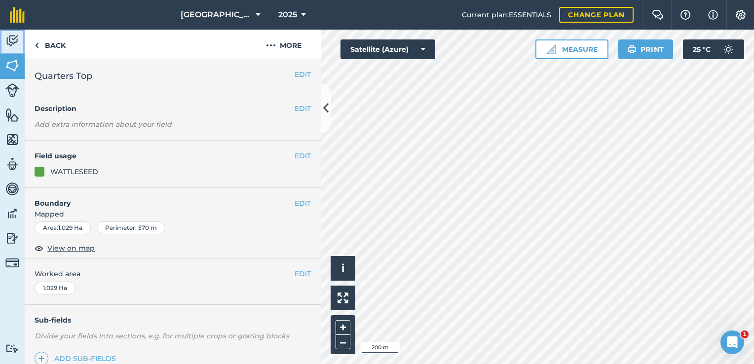
click at [14, 42] on img at bounding box center [12, 41] width 14 height 15
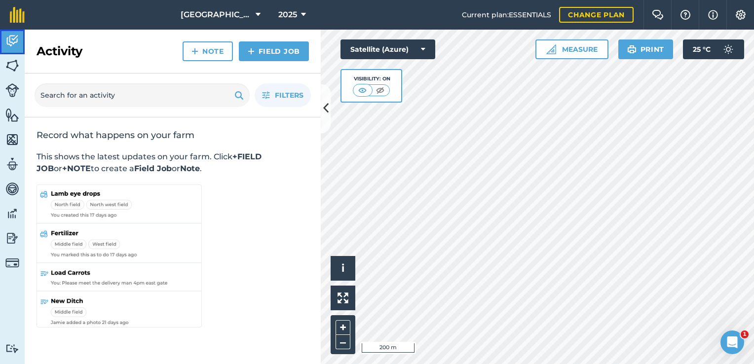
click at [8, 43] on img at bounding box center [12, 41] width 14 height 15
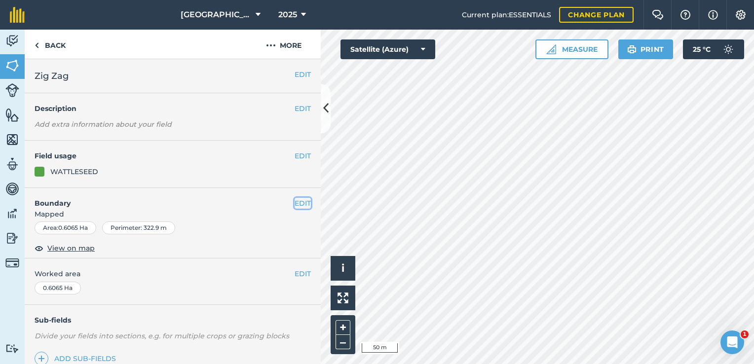
click at [294, 202] on button "EDIT" at bounding box center [302, 203] width 16 height 11
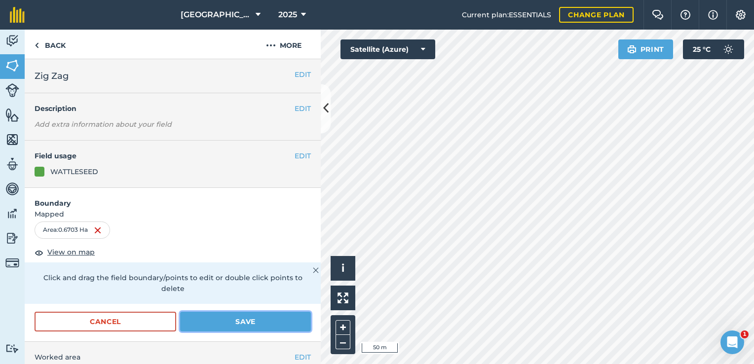
click at [251, 321] on button "Save" at bounding box center [245, 322] width 131 height 20
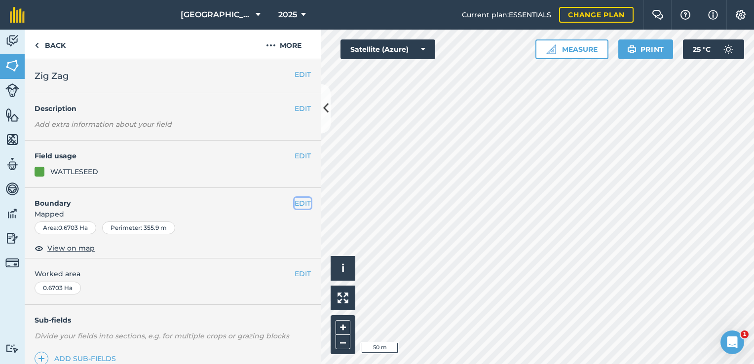
click at [294, 203] on button "EDIT" at bounding box center [302, 203] width 16 height 11
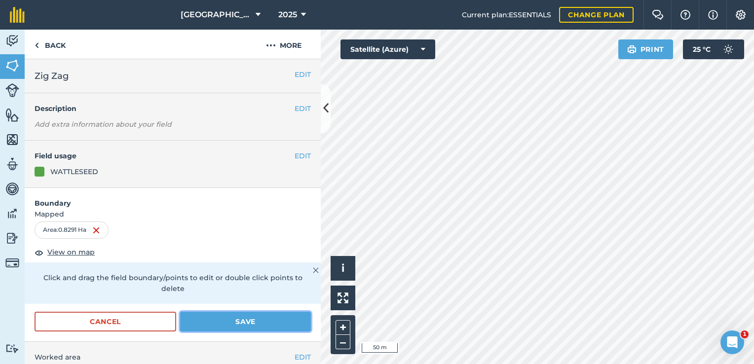
click at [244, 317] on button "Save" at bounding box center [245, 322] width 131 height 20
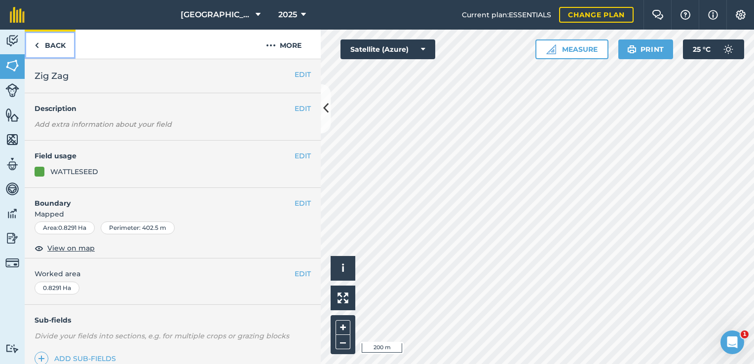
click at [49, 46] on link "Back" at bounding box center [50, 44] width 51 height 29
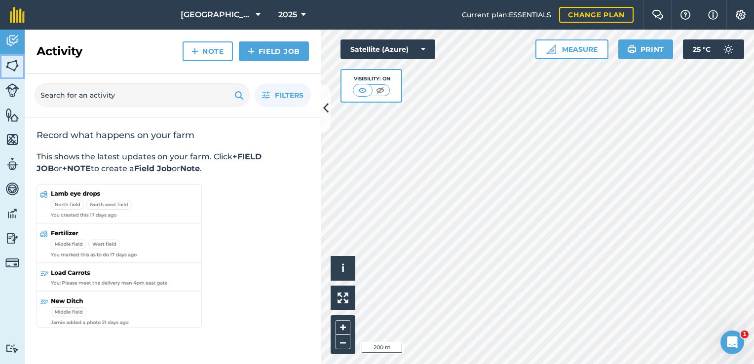
click at [14, 68] on img at bounding box center [12, 65] width 14 height 15
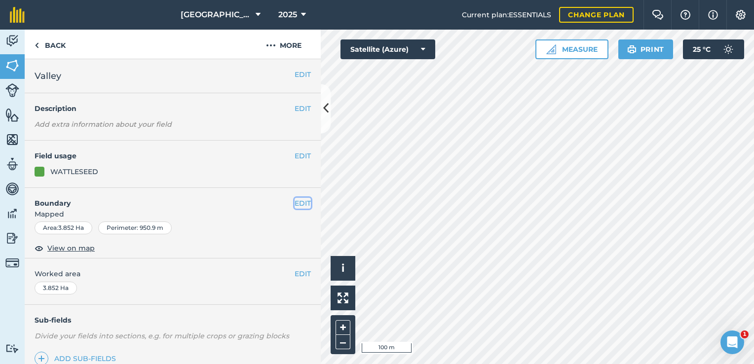
click at [294, 203] on button "EDIT" at bounding box center [302, 203] width 16 height 11
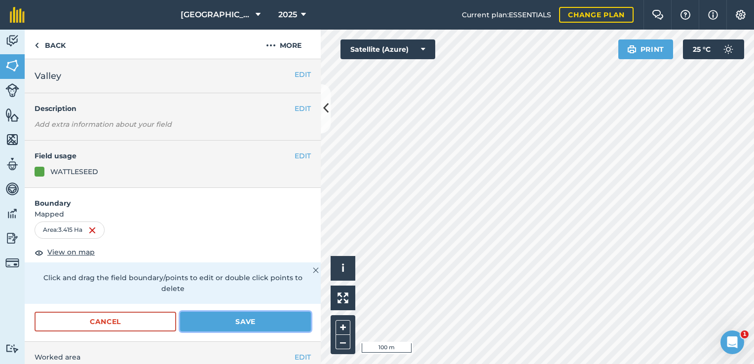
click at [252, 318] on button "Save" at bounding box center [245, 322] width 131 height 20
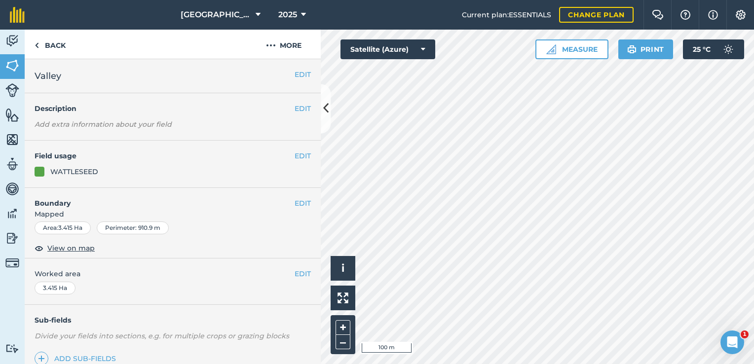
click at [605, 48] on div "Hello i © 2025 TomTom, Microsoft 100 m + – Satellite (Azure) Measure Print 25 °…" at bounding box center [537, 197] width 433 height 334
click at [294, 203] on button "EDIT" at bounding box center [302, 203] width 16 height 11
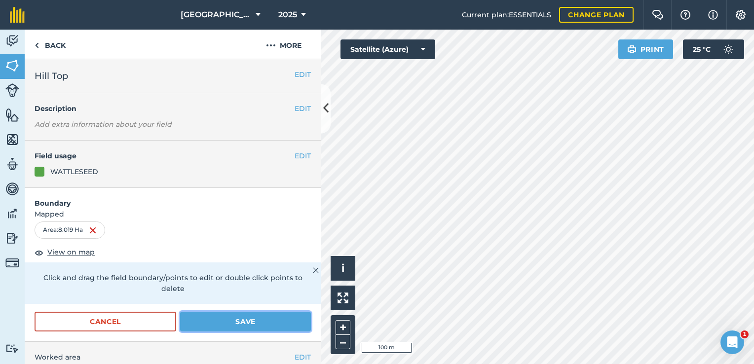
click at [255, 316] on button "Save" at bounding box center [245, 322] width 131 height 20
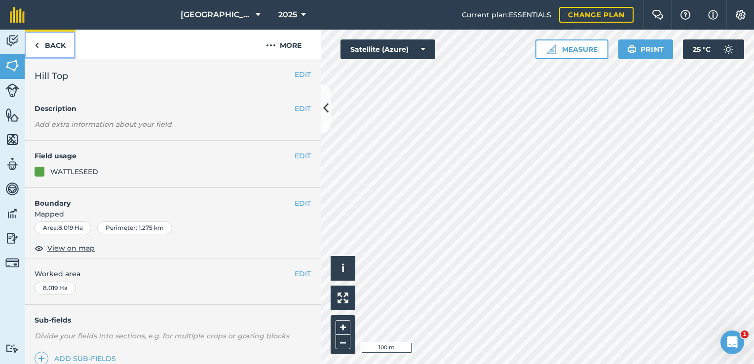
click at [46, 48] on link "Back" at bounding box center [50, 44] width 51 height 29
click at [36, 45] on img at bounding box center [37, 45] width 4 height 12
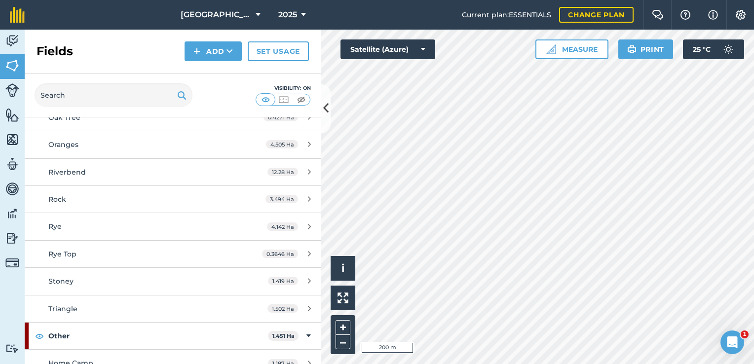
scroll to position [691, 0]
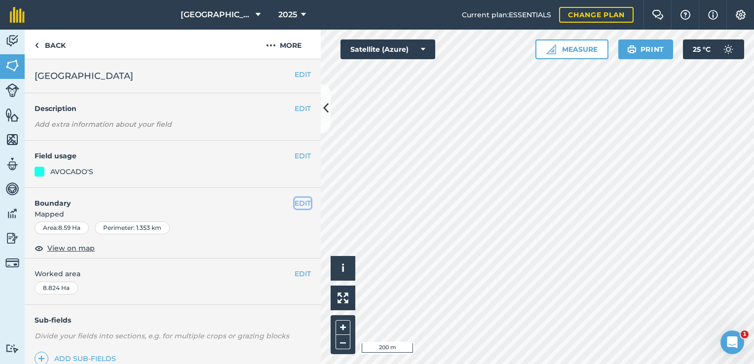
click at [295, 200] on button "EDIT" at bounding box center [302, 203] width 16 height 11
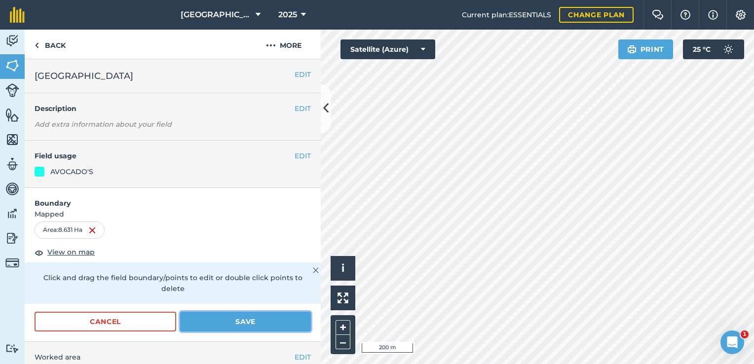
click at [262, 322] on button "Save" at bounding box center [245, 322] width 131 height 20
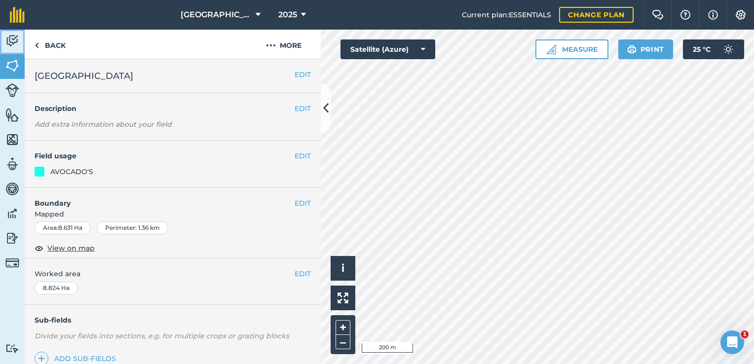
click at [15, 42] on img at bounding box center [12, 41] width 14 height 15
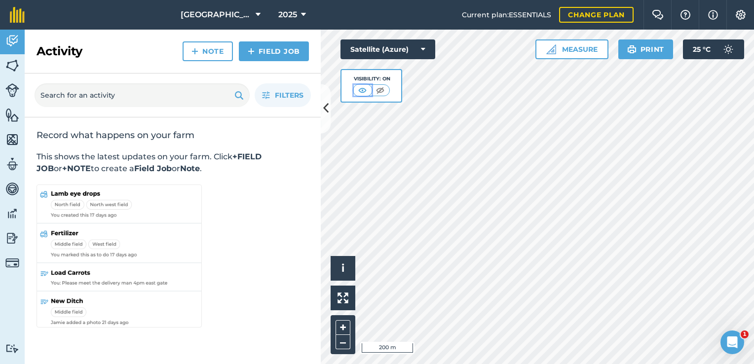
click at [365, 90] on img at bounding box center [362, 90] width 12 height 10
click at [366, 90] on img at bounding box center [362, 90] width 12 height 10
click at [420, 50] on button "Satellite (Azure)" at bounding box center [387, 49] width 95 height 20
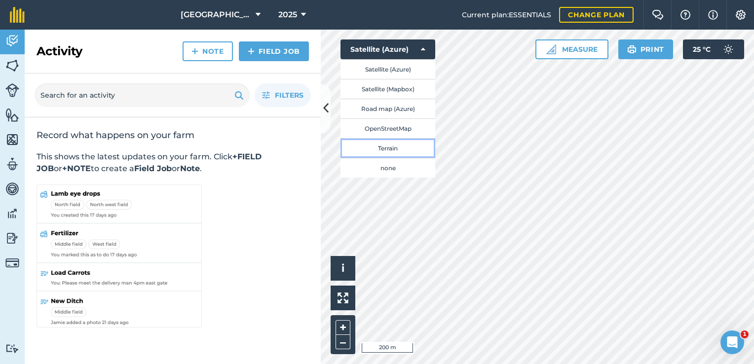
click at [388, 148] on button "Terrain" at bounding box center [387, 148] width 95 height 20
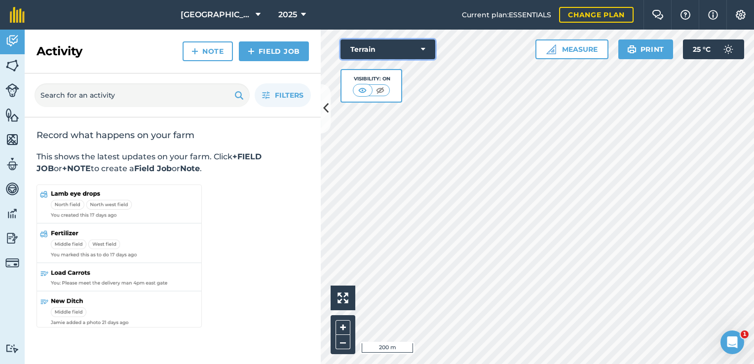
click at [424, 50] on icon at bounding box center [423, 49] width 4 height 10
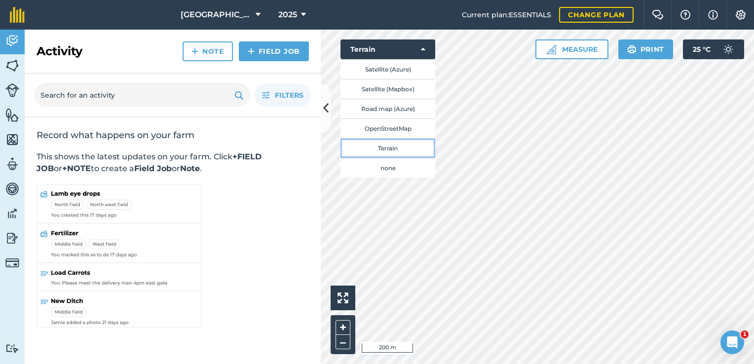
click at [395, 147] on button "Terrain" at bounding box center [387, 148] width 95 height 20
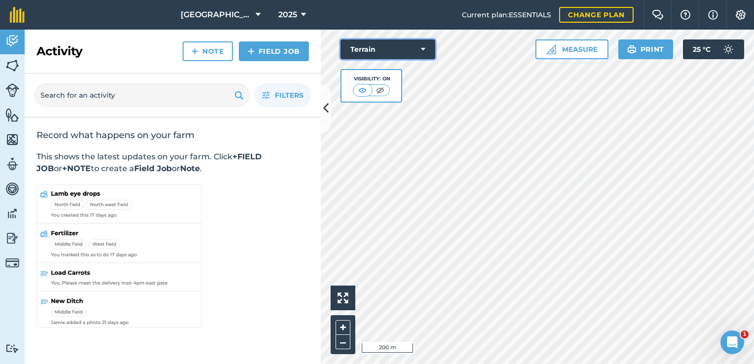
click at [422, 51] on icon at bounding box center [423, 49] width 4 height 10
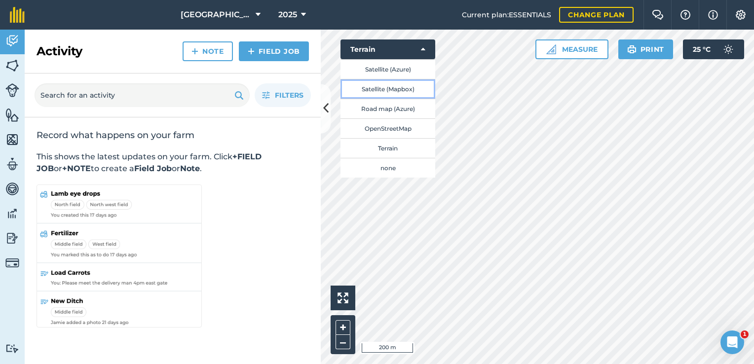
click at [387, 89] on button "Satellite (Mapbox)" at bounding box center [387, 89] width 95 height 20
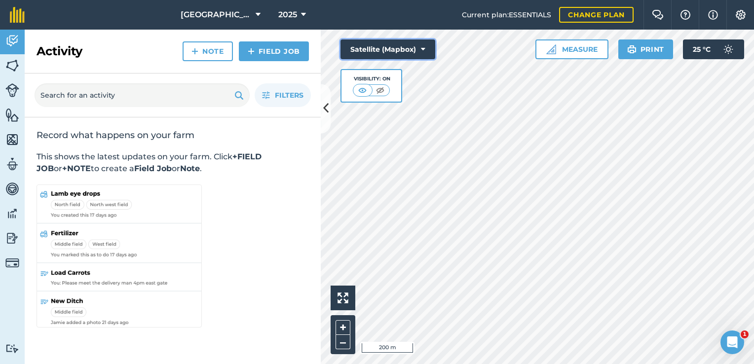
click at [423, 48] on icon at bounding box center [423, 49] width 4 height 10
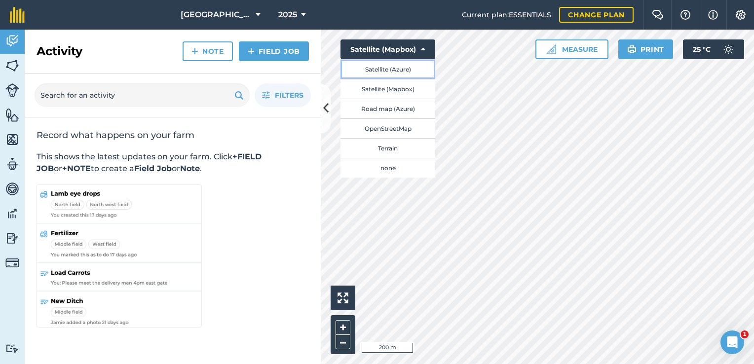
click at [411, 72] on button "Satellite (Azure)" at bounding box center [387, 69] width 95 height 20
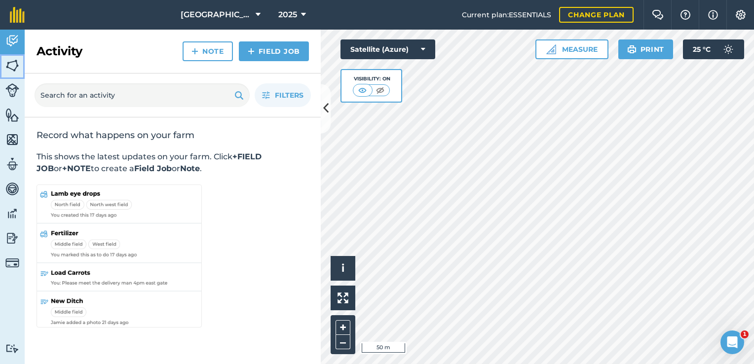
click at [11, 66] on img at bounding box center [12, 65] width 14 height 15
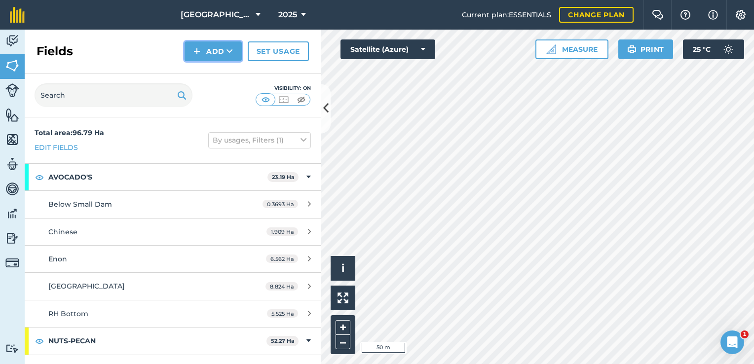
click at [215, 52] on button "Add" at bounding box center [212, 51] width 57 height 20
click at [216, 75] on link "Draw" at bounding box center [213, 74] width 54 height 22
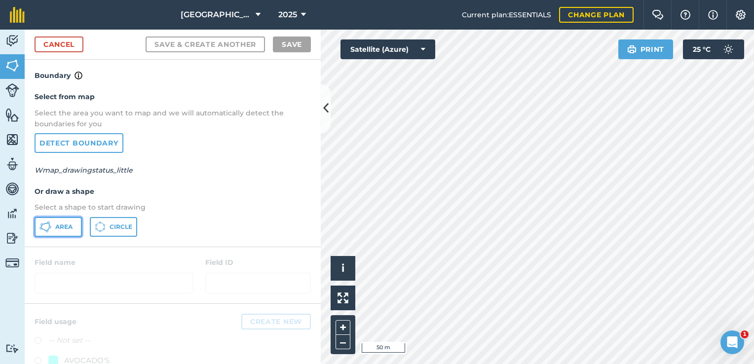
click at [62, 227] on span "Area" at bounding box center [63, 227] width 17 height 8
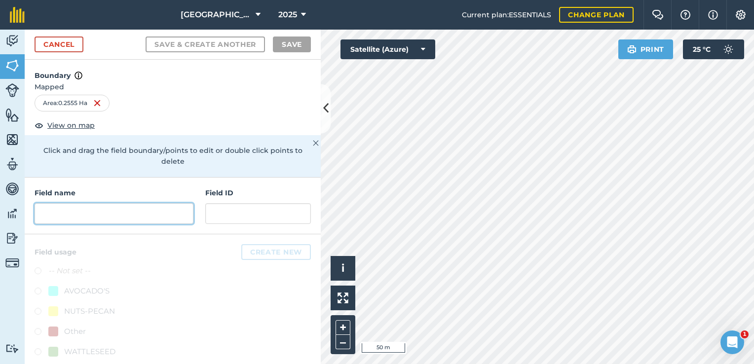
click at [87, 204] on input "text" at bounding box center [114, 213] width 159 height 21
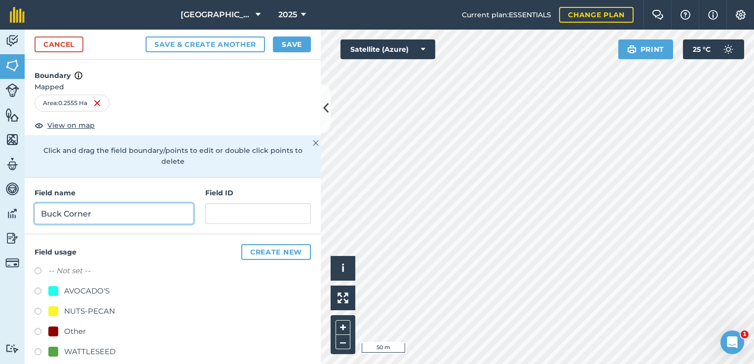
type input "Buck Corner"
click at [52, 347] on div at bounding box center [53, 352] width 10 height 10
radio input "true"
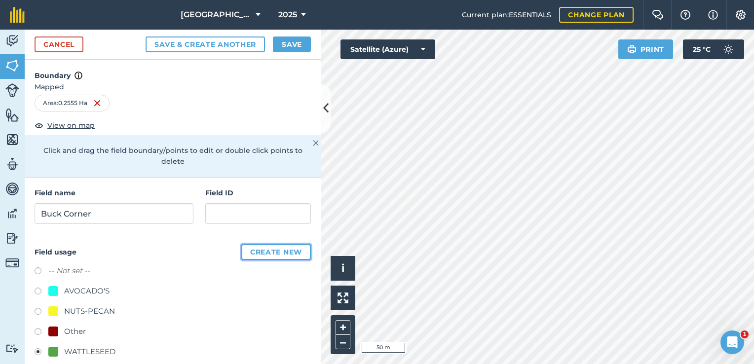
click at [271, 244] on button "Create new" at bounding box center [276, 252] width 70 height 16
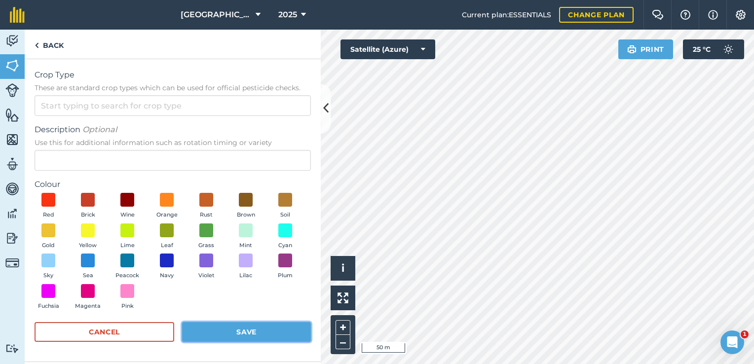
click at [246, 336] on button "Save" at bounding box center [246, 332] width 129 height 20
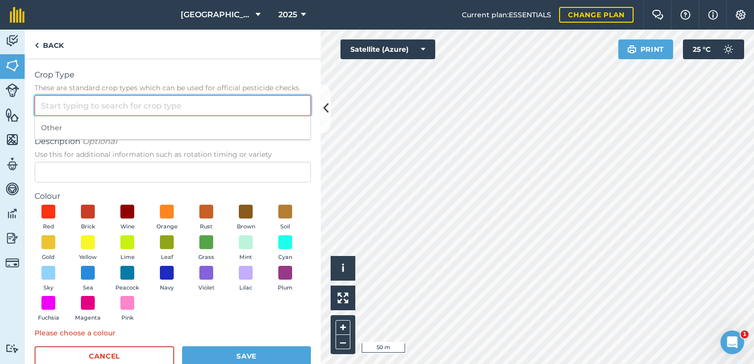
click at [87, 111] on input "Crop Type These are standard crop types which can be used for official pesticid…" at bounding box center [173, 105] width 276 height 21
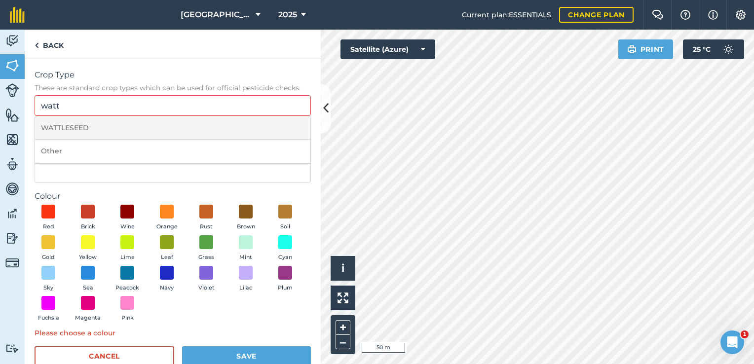
click at [72, 123] on li "WATTLESEED" at bounding box center [172, 127] width 275 height 23
type input "WATTLESEED"
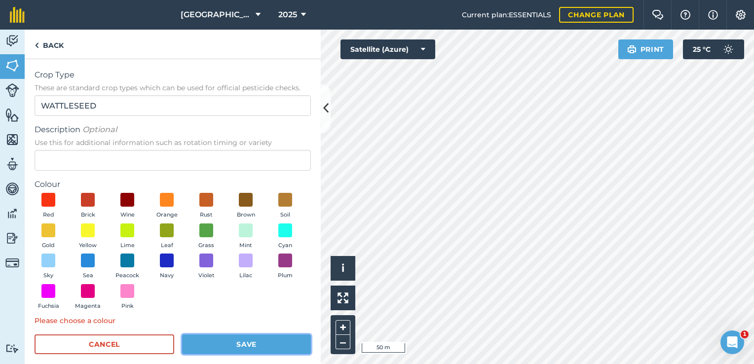
click at [273, 342] on button "Save" at bounding box center [246, 344] width 129 height 20
click at [241, 340] on button "Save" at bounding box center [246, 344] width 129 height 20
click at [96, 235] on span at bounding box center [87, 229] width 15 height 15
click at [241, 344] on button "Save" at bounding box center [246, 344] width 129 height 20
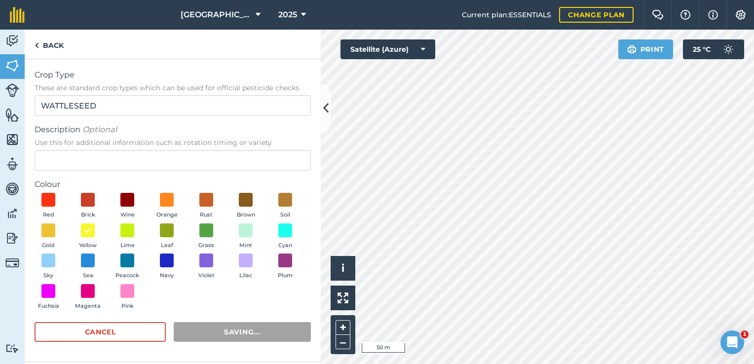
radio input "false"
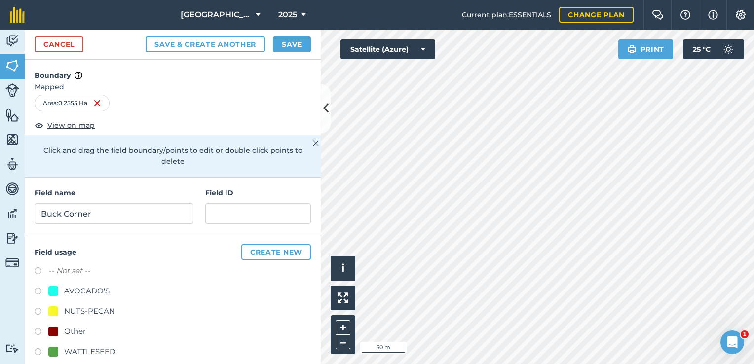
scroll to position [31, 0]
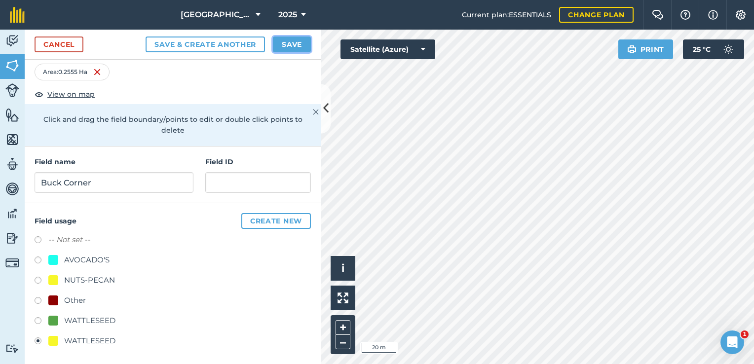
click at [298, 42] on button "Save" at bounding box center [292, 44] width 38 height 16
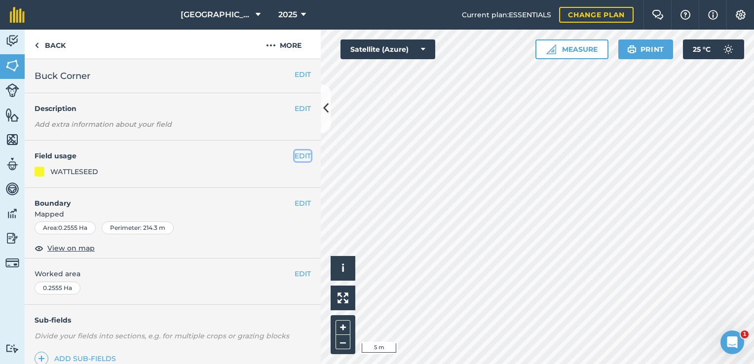
click at [294, 159] on button "EDIT" at bounding box center [302, 155] width 16 height 11
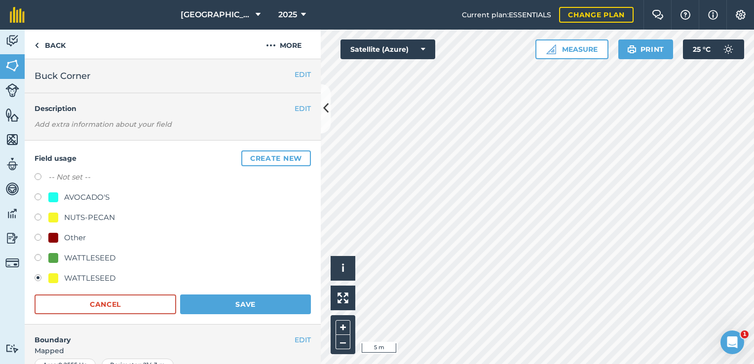
click at [51, 258] on div at bounding box center [53, 258] width 10 height 10
radio input "true"
radio input "false"
click at [251, 305] on button "Save" at bounding box center [245, 304] width 131 height 20
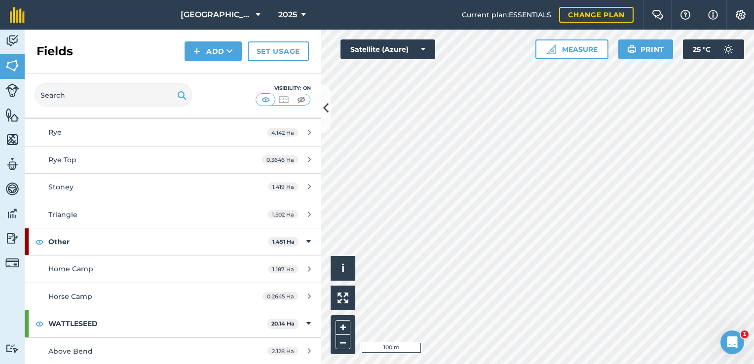
scroll to position [740, 0]
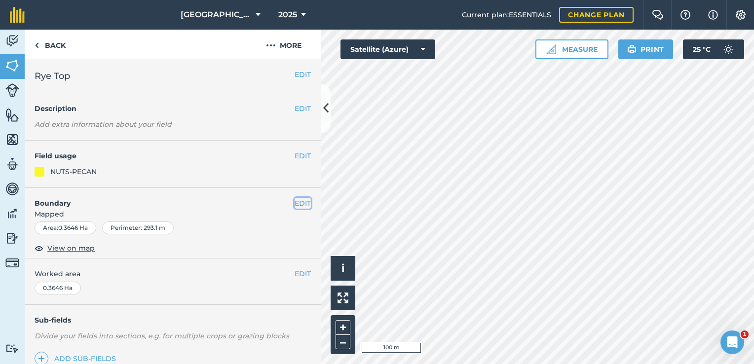
click at [294, 204] on button "EDIT" at bounding box center [302, 203] width 16 height 11
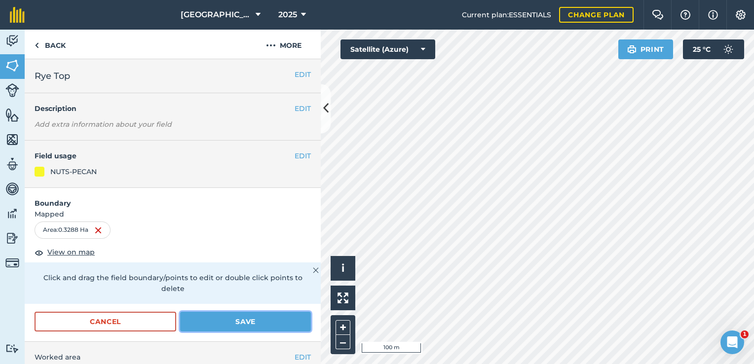
click at [245, 328] on button "Save" at bounding box center [245, 322] width 131 height 20
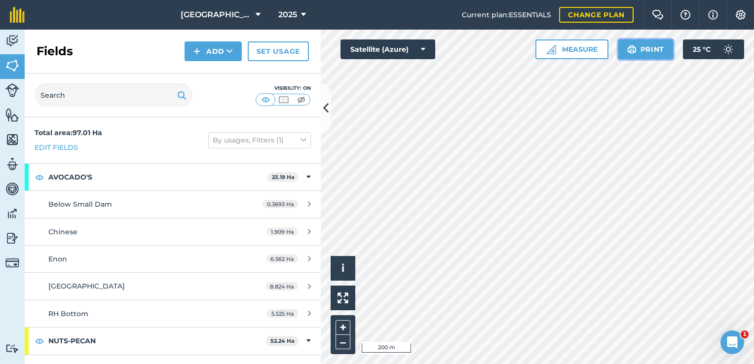
click at [647, 49] on button "Print" at bounding box center [645, 49] width 55 height 20
drag, startPoint x: 639, startPoint y: 49, endPoint x: 72, endPoint y: 308, distance: 623.5
click at [639, 50] on button "Print" at bounding box center [645, 49] width 55 height 20
click at [740, 17] on img at bounding box center [740, 15] width 12 height 10
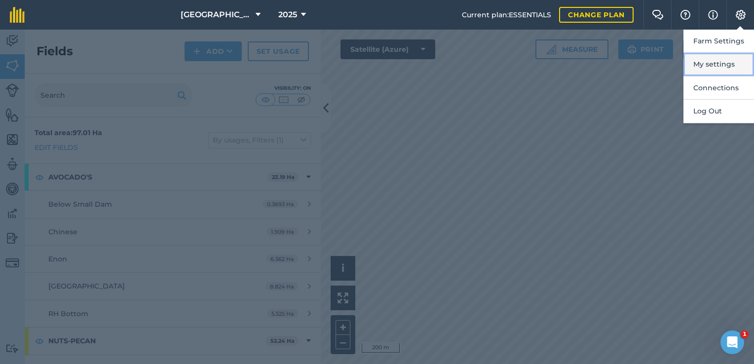
click at [707, 65] on button "My settings" at bounding box center [718, 64] width 71 height 23
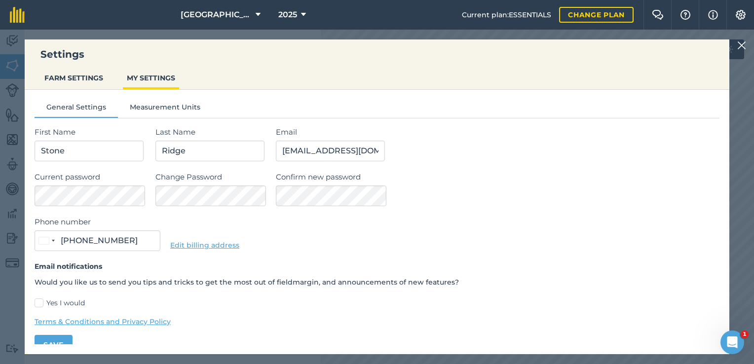
type input "083 682 3721"
click at [738, 45] on img at bounding box center [741, 45] width 9 height 12
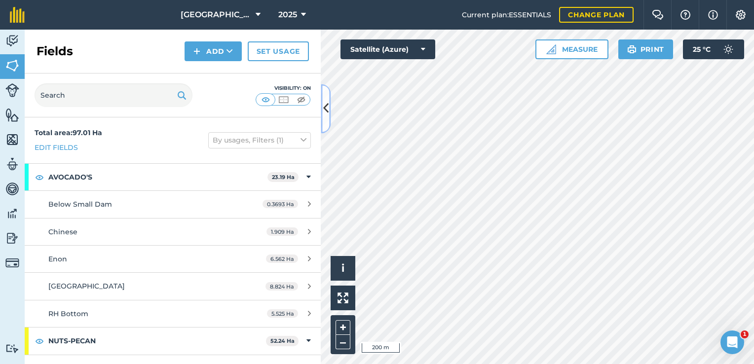
click at [326, 107] on icon at bounding box center [325, 108] width 5 height 17
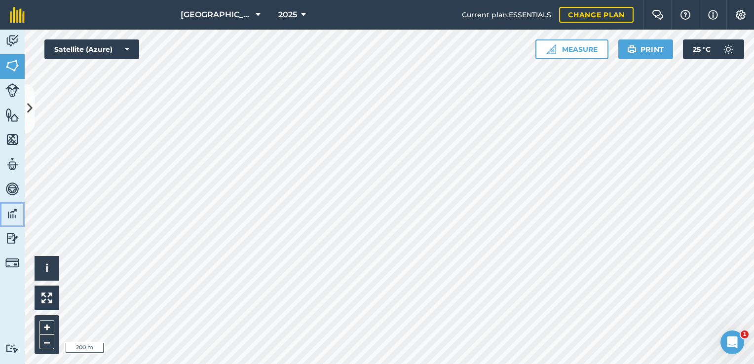
click at [13, 211] on img at bounding box center [12, 213] width 14 height 15
click at [14, 187] on img at bounding box center [12, 189] width 14 height 15
click at [12, 239] on img at bounding box center [12, 238] width 14 height 15
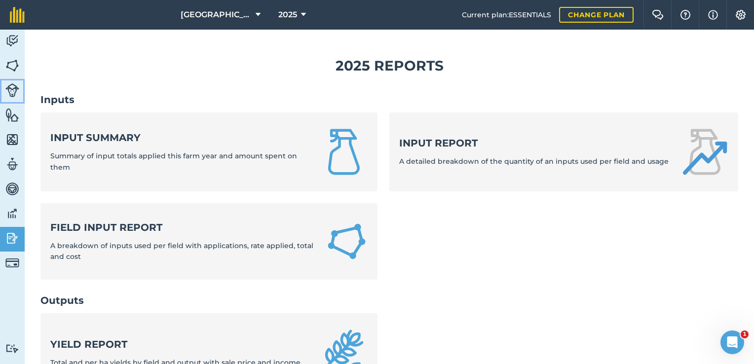
click at [13, 88] on img at bounding box center [12, 90] width 14 height 14
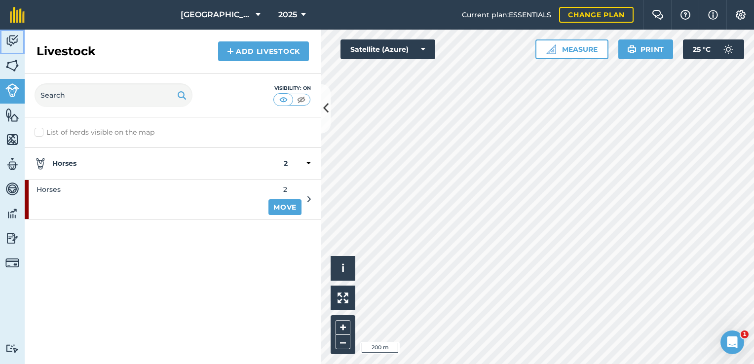
click at [16, 40] on img at bounding box center [12, 41] width 14 height 15
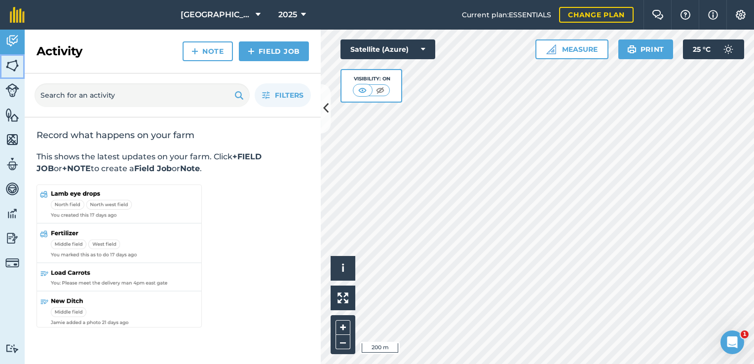
click at [15, 66] on img at bounding box center [12, 65] width 14 height 15
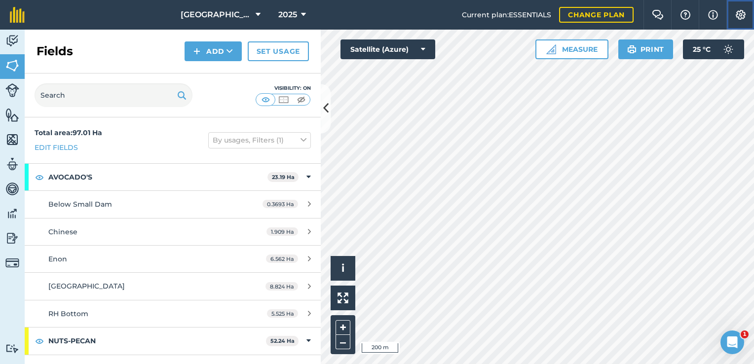
click at [742, 21] on button "Settings" at bounding box center [740, 15] width 28 height 30
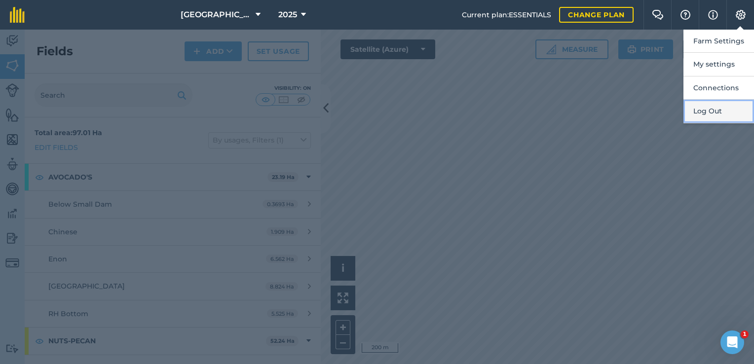
click at [708, 111] on button "Log Out" at bounding box center [718, 111] width 71 height 23
